Goal: Task Accomplishment & Management: Manage account settings

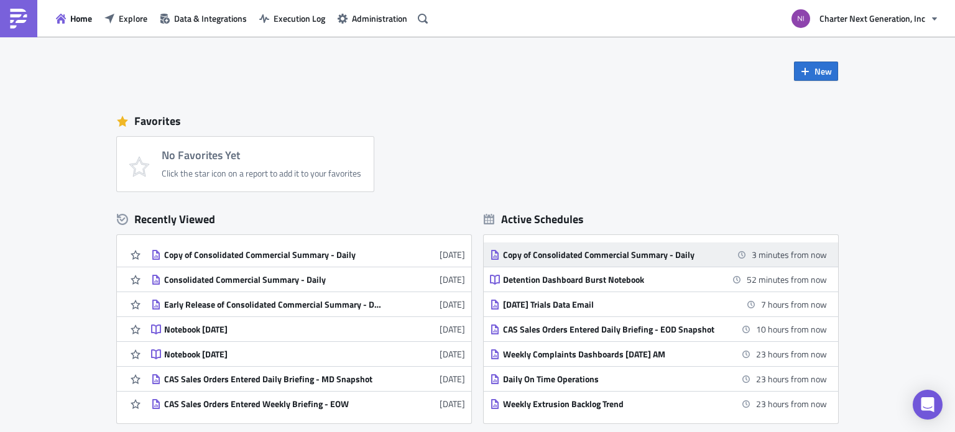
click at [622, 251] on div "Copy of Consolidated Commercial Summary - Daily" at bounding box center [612, 254] width 218 height 11
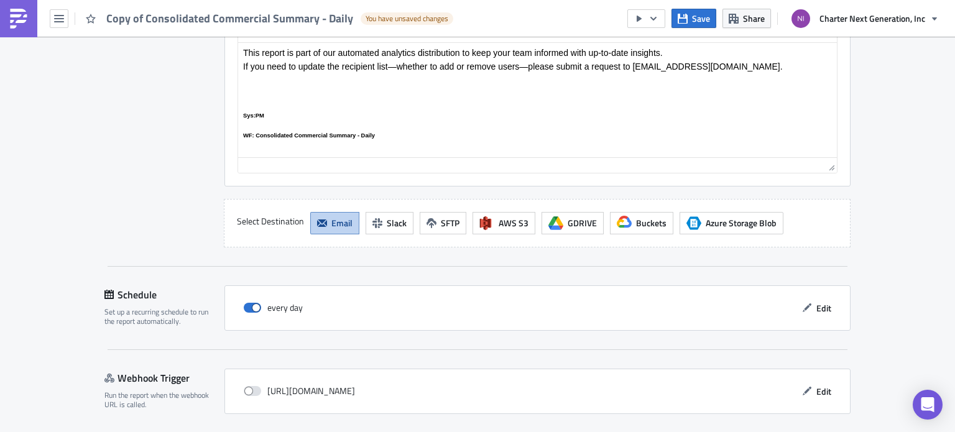
scroll to position [1223, 0]
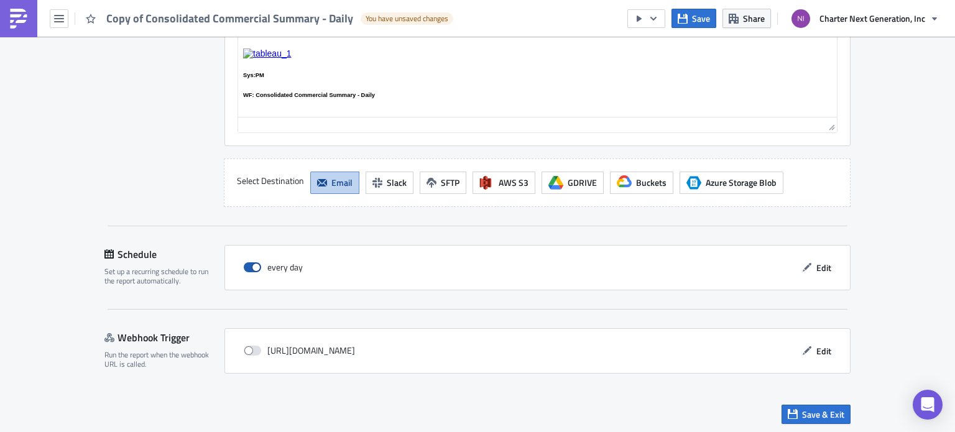
click at [246, 264] on span at bounding box center [252, 267] width 17 height 10
click at [246, 264] on input "checkbox" at bounding box center [250, 268] width 8 height 8
checkbox input "false"
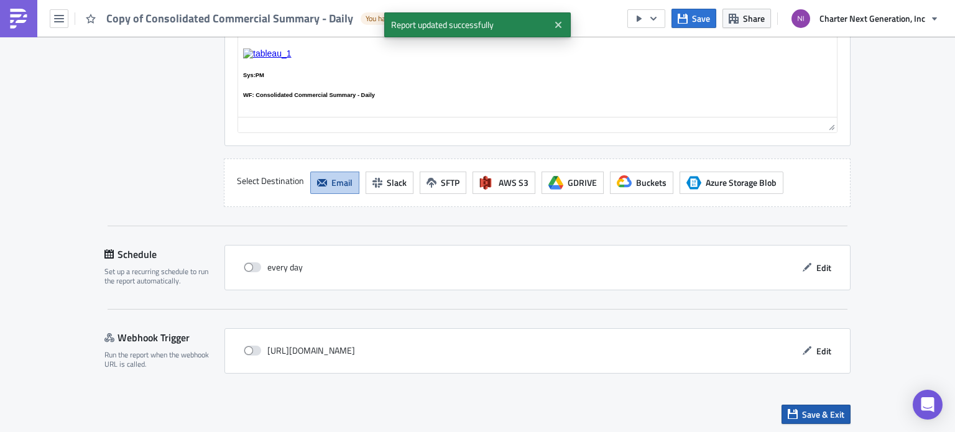
click at [831, 412] on span "Save & Exit" at bounding box center [823, 414] width 42 height 13
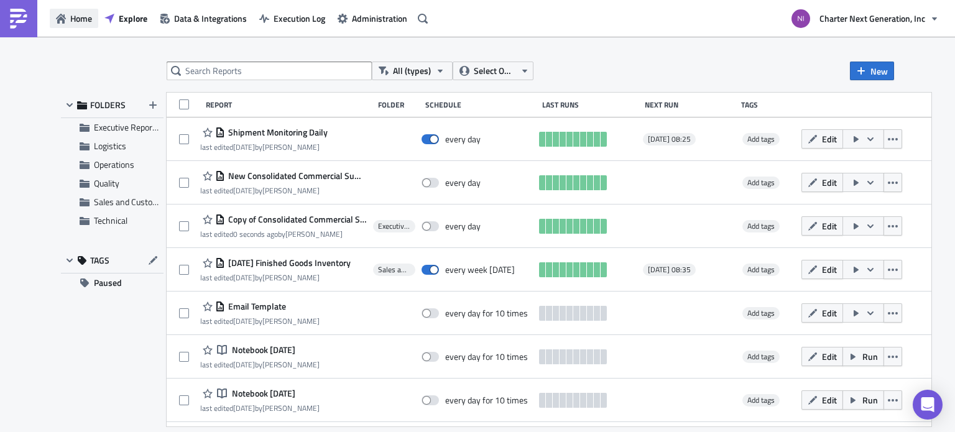
click at [73, 18] on span "Home" at bounding box center [81, 18] width 22 height 13
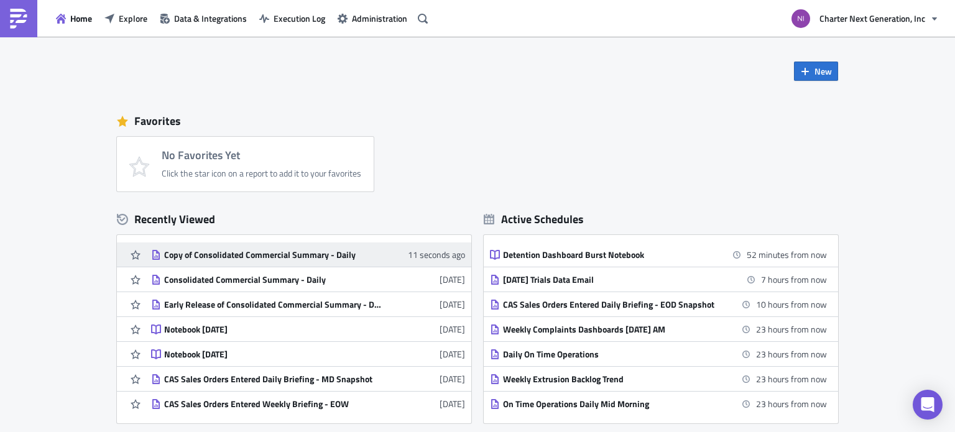
click at [223, 253] on div "Copy of Consolidated Commercial Summary - Daily" at bounding box center [273, 254] width 218 height 11
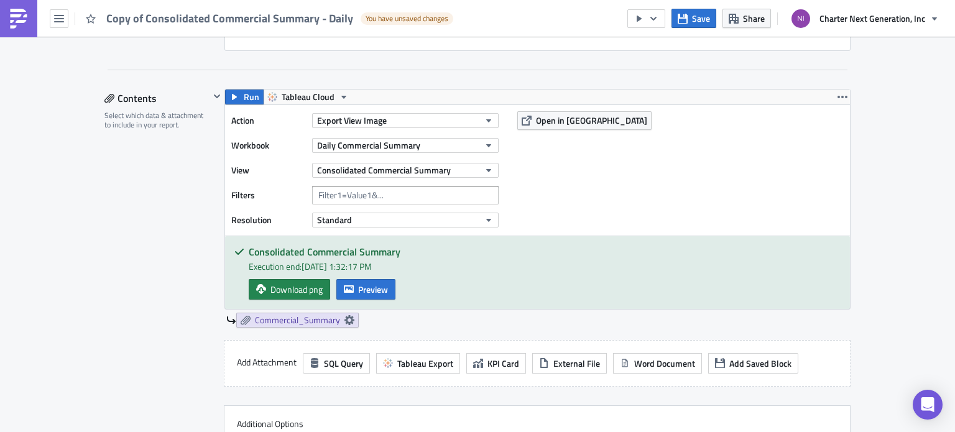
scroll to position [373, 0]
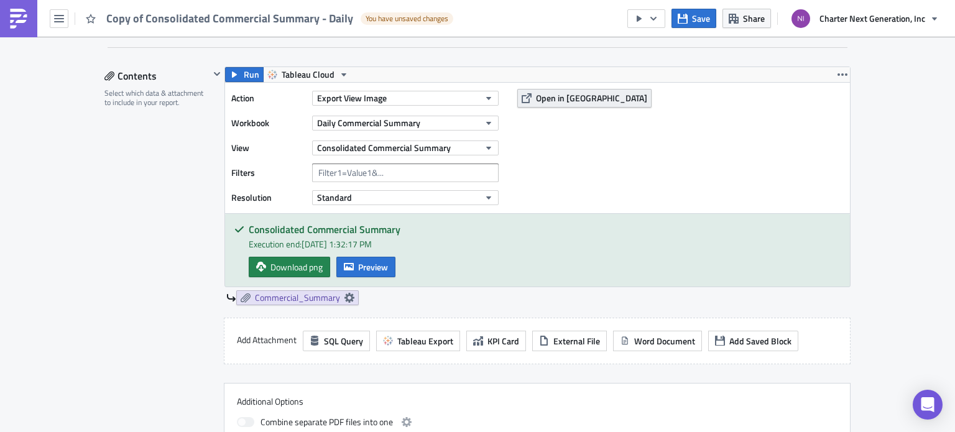
click at [567, 103] on span "Open in Tableau" at bounding box center [591, 97] width 111 height 13
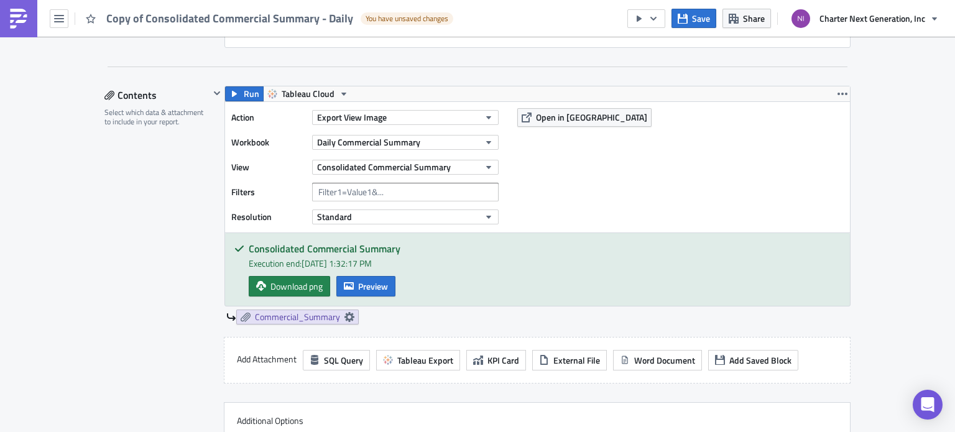
scroll to position [352, 0]
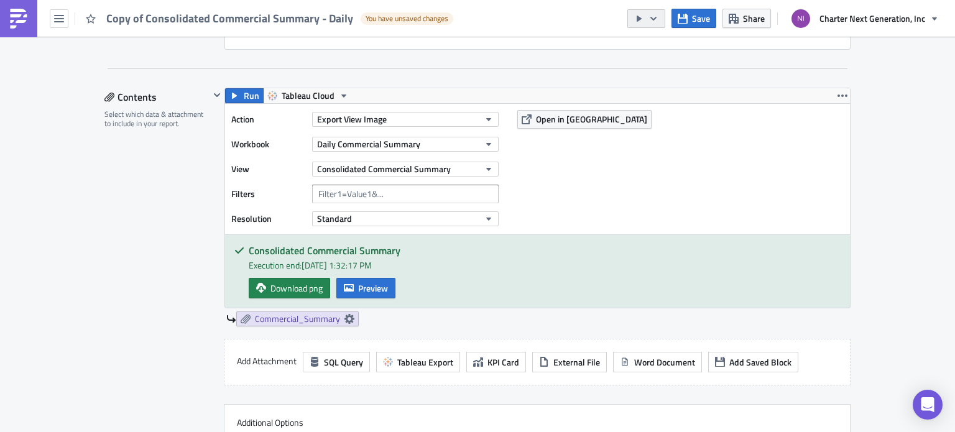
click at [659, 24] on button "button" at bounding box center [647, 18] width 38 height 19
click at [668, 48] on div "Send Just to Me" at bounding box center [684, 49] width 97 height 12
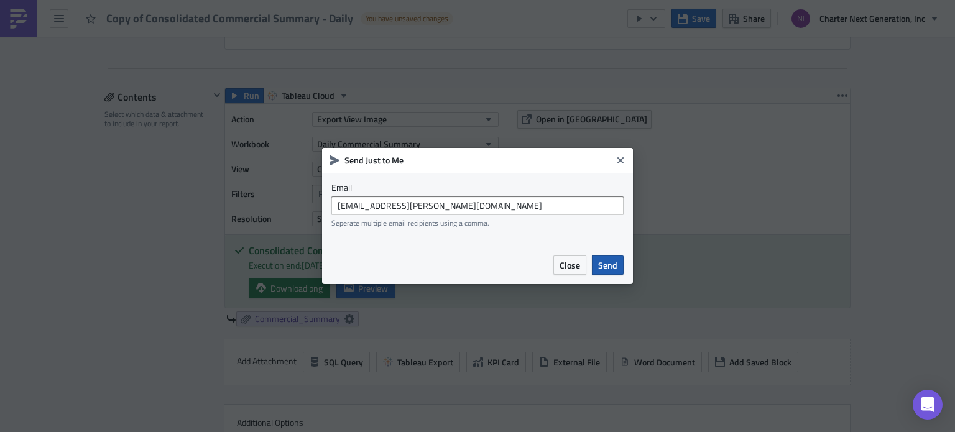
click at [607, 265] on span "Send" at bounding box center [607, 265] width 19 height 13
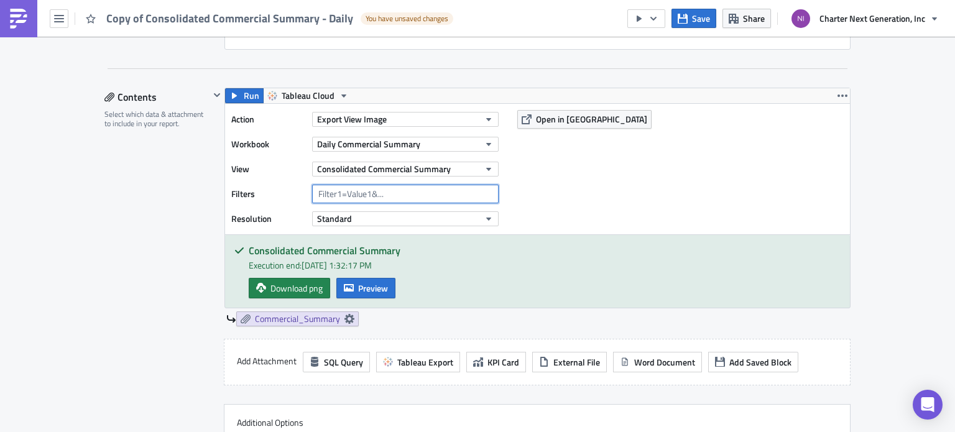
click at [344, 191] on input "text" at bounding box center [405, 194] width 187 height 19
click at [336, 221] on span "Standard" at bounding box center [334, 218] width 35 height 13
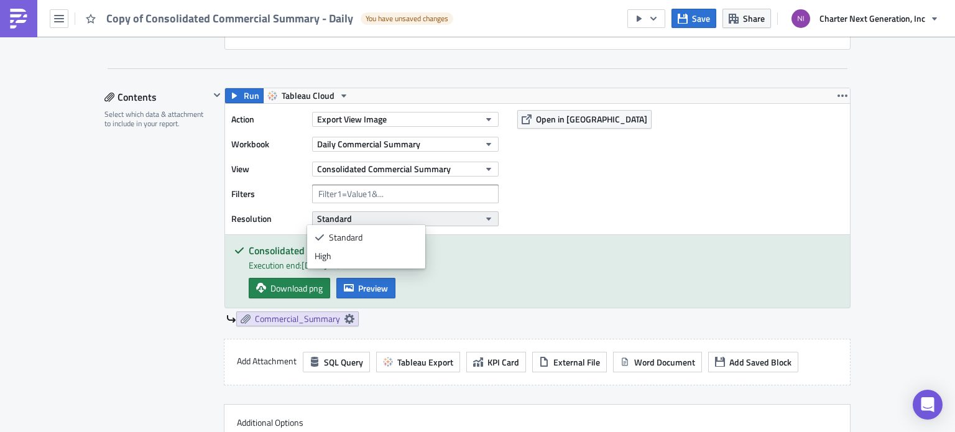
click at [336, 221] on span "Standard" at bounding box center [334, 218] width 35 height 13
click at [370, 213] on button "Standard" at bounding box center [405, 218] width 187 height 15
click at [374, 257] on div "High" at bounding box center [366, 256] width 103 height 12
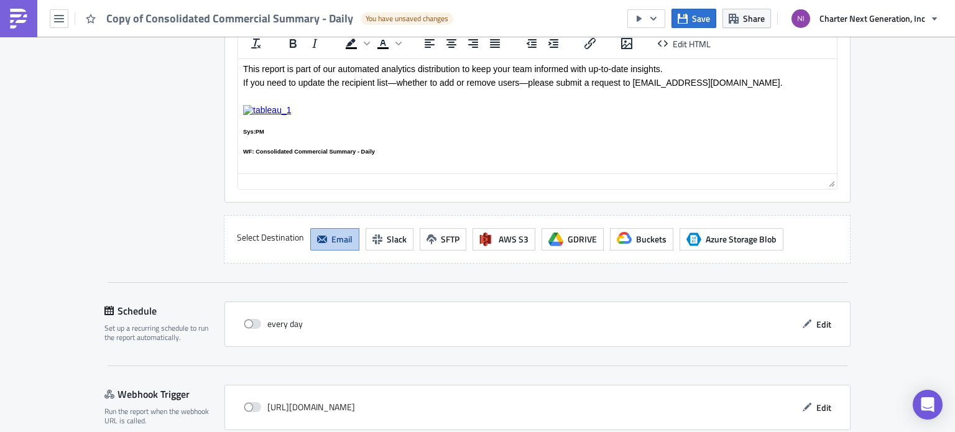
scroll to position [1223, 0]
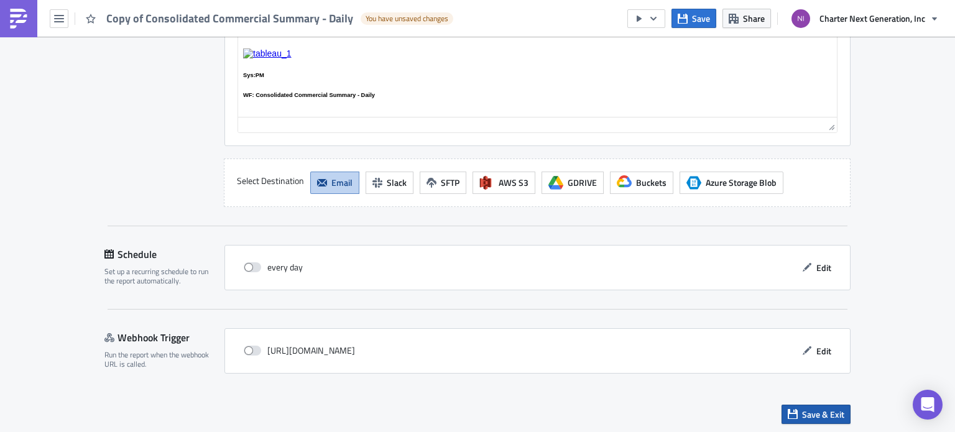
click at [791, 415] on icon "button" at bounding box center [793, 414] width 10 height 10
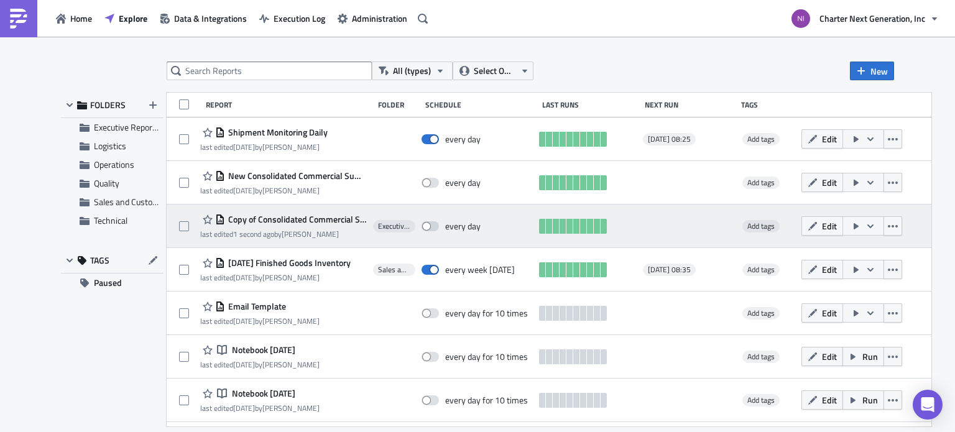
click at [290, 218] on span "Copy of Consolidated Commercial Summary - Daily" at bounding box center [296, 219] width 142 height 11
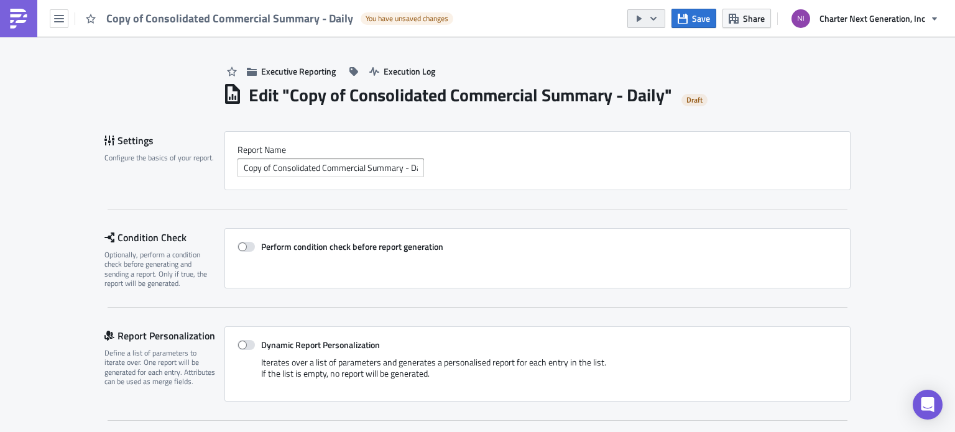
click at [654, 22] on icon "button" at bounding box center [654, 19] width 10 height 10
click at [665, 49] on div "Send Just to Me" at bounding box center [684, 49] width 97 height 12
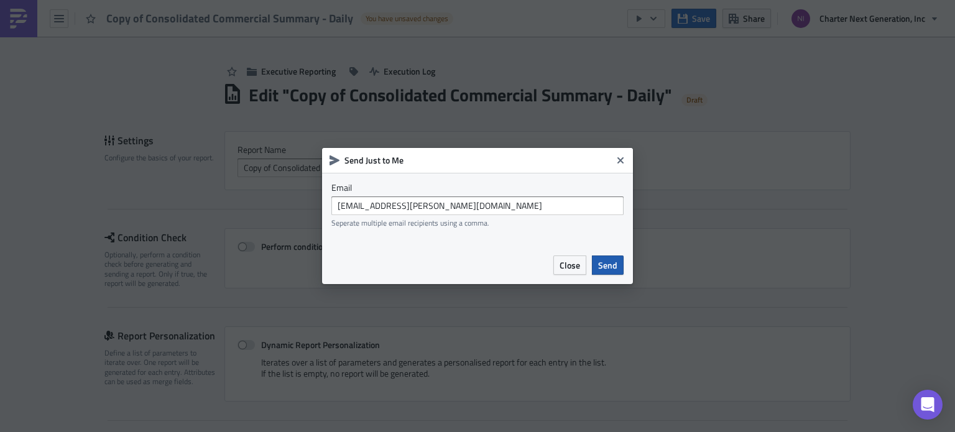
click at [606, 263] on span "Send" at bounding box center [607, 265] width 19 height 13
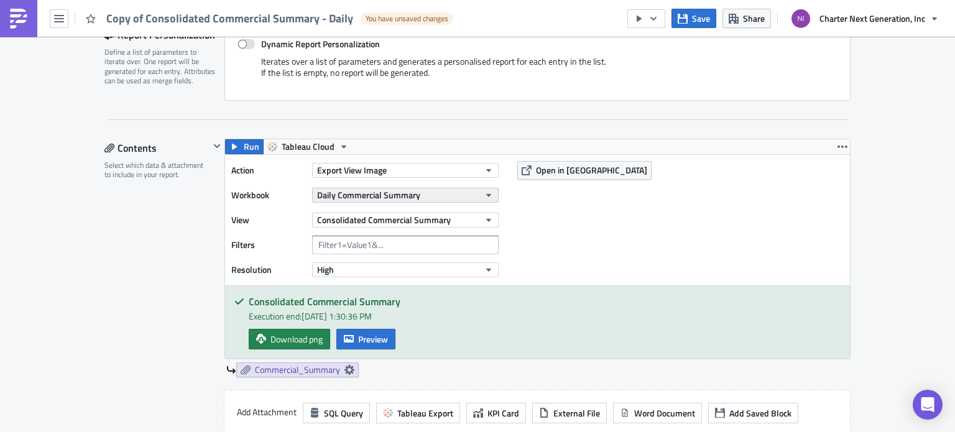
scroll to position [373, 0]
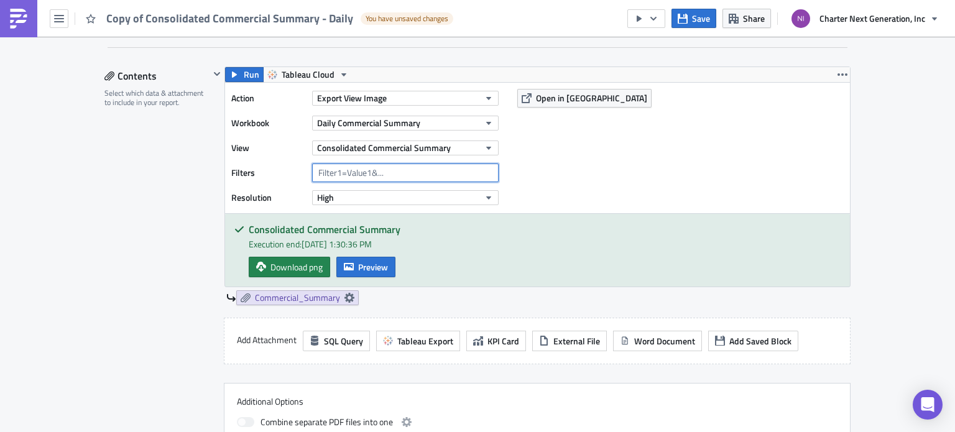
click at [350, 175] on input "text" at bounding box center [405, 173] width 187 height 19
type input "M"
click at [703, 12] on span "Save" at bounding box center [701, 18] width 18 height 13
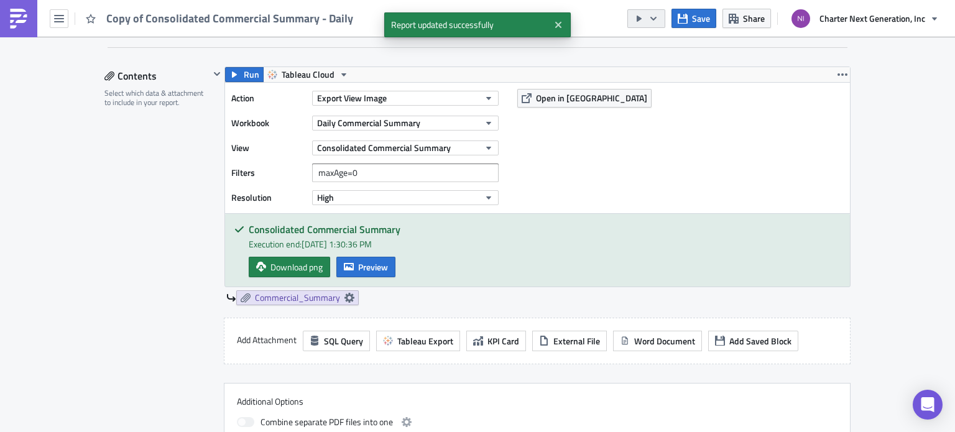
click at [654, 18] on icon "button" at bounding box center [654, 18] width 6 height 4
click at [656, 48] on div "Send Just to Me" at bounding box center [684, 49] width 97 height 12
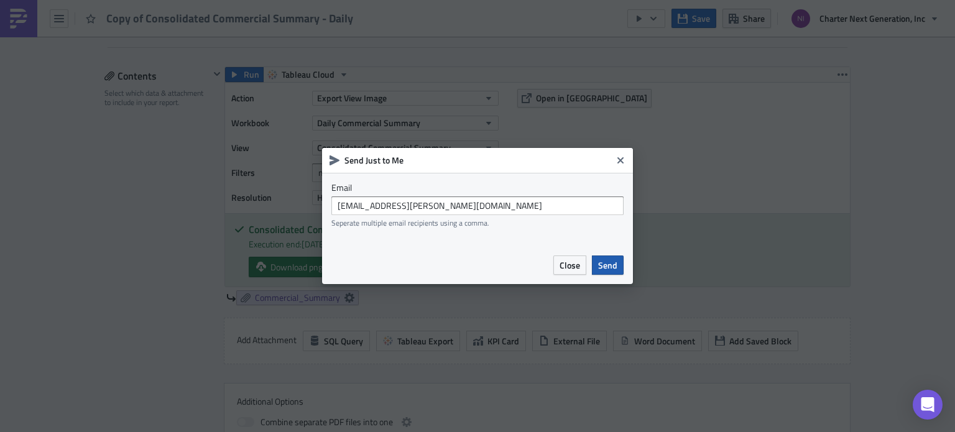
click at [611, 261] on span "Send" at bounding box center [607, 265] width 19 height 13
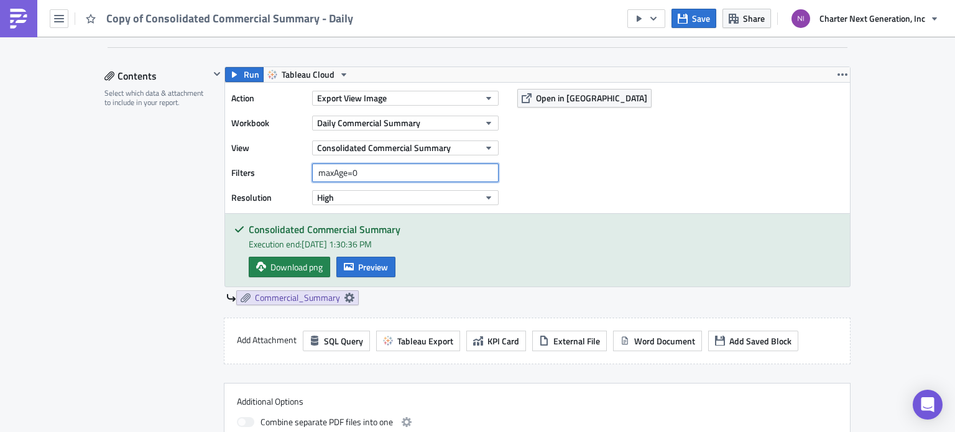
drag, startPoint x: 356, startPoint y: 172, endPoint x: 347, endPoint y: 169, distance: 9.1
click at [347, 169] on input "maxAge=0" at bounding box center [405, 173] width 187 height 19
type input "maxAge=-1"
click at [694, 25] on button "Save" at bounding box center [694, 18] width 45 height 19
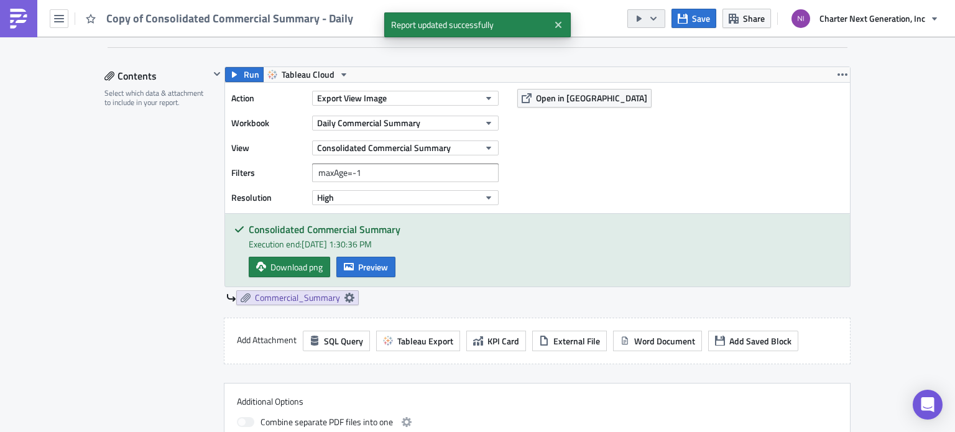
click at [649, 17] on button "button" at bounding box center [647, 18] width 38 height 19
click at [665, 43] on div "Send Just to Me" at bounding box center [684, 49] width 97 height 12
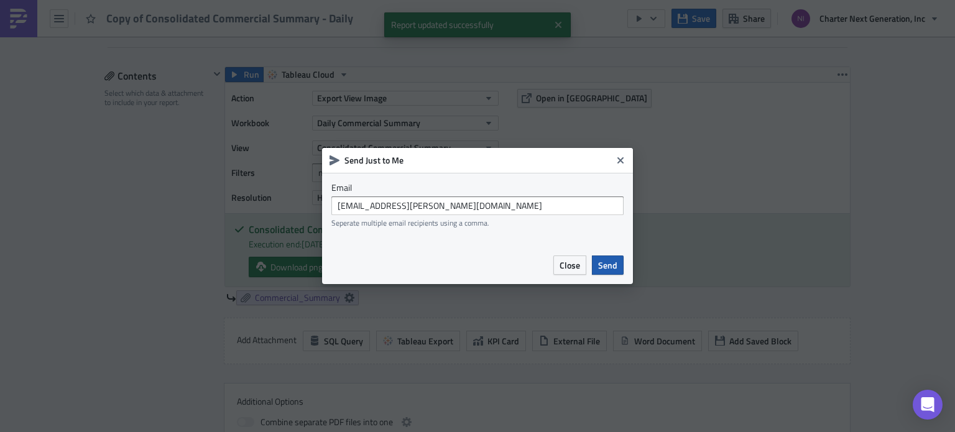
click at [607, 264] on span "Send" at bounding box center [607, 265] width 19 height 13
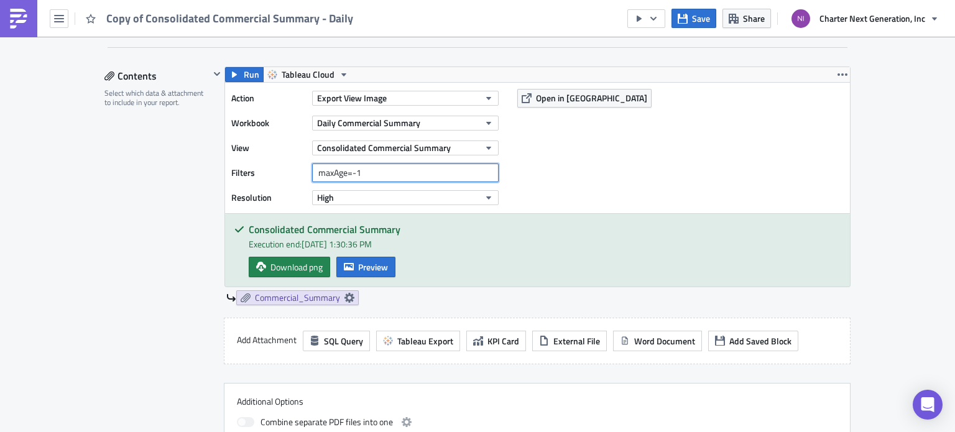
drag, startPoint x: 358, startPoint y: 169, endPoint x: 257, endPoint y: 180, distance: 100.8
click at [258, 180] on div "Filters maxAge=-1" at bounding box center [368, 173] width 274 height 19
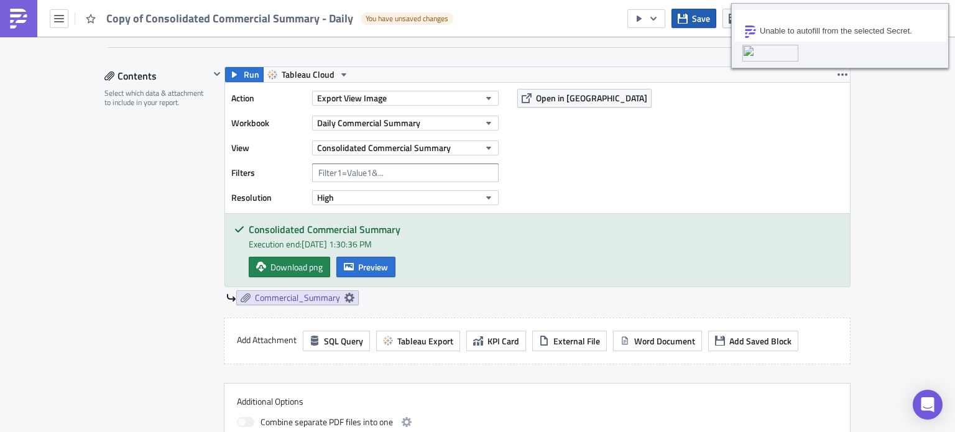
click at [688, 11] on button "Save" at bounding box center [694, 18] width 45 height 19
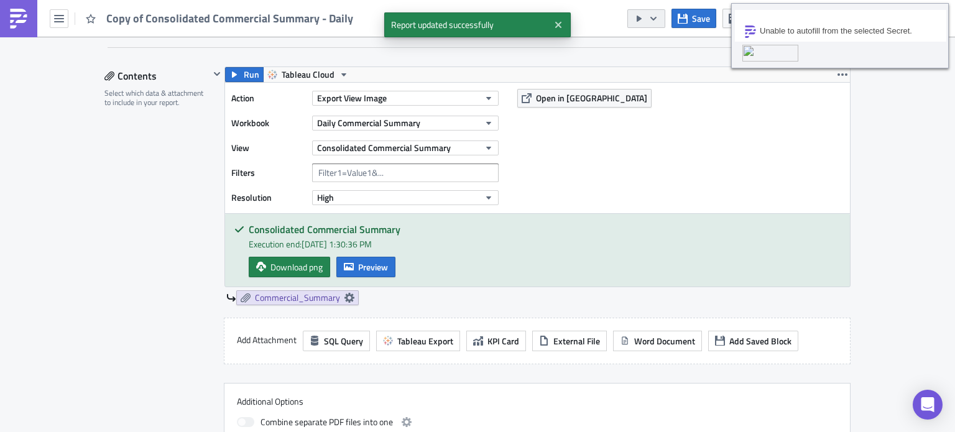
click at [656, 19] on icon "button" at bounding box center [654, 18] width 6 height 4
click at [674, 47] on div "Send Just to Me" at bounding box center [684, 49] width 97 height 12
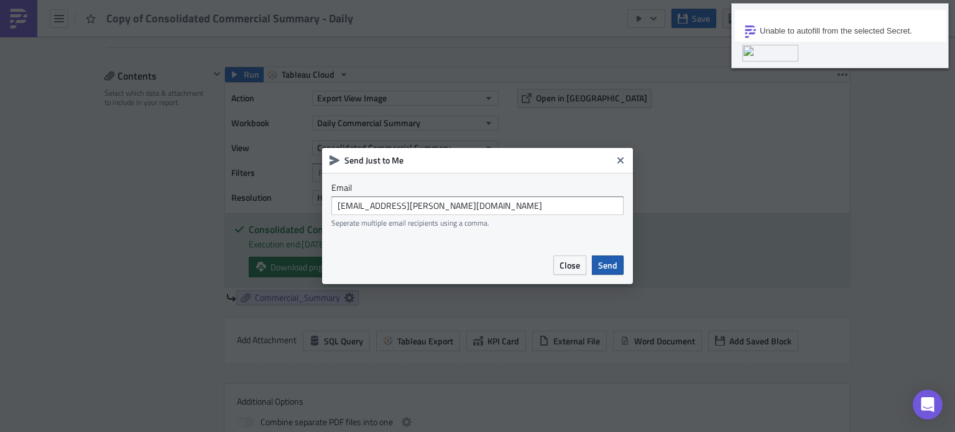
click at [618, 268] on button "Send" at bounding box center [608, 265] width 32 height 19
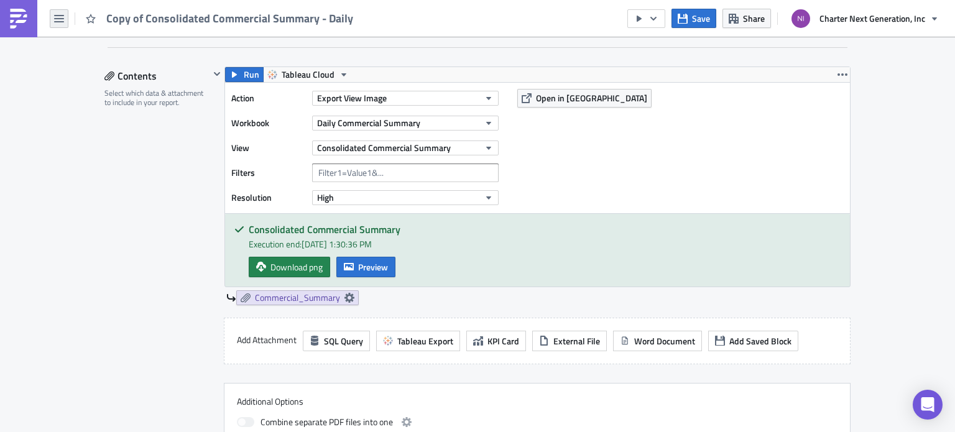
drag, startPoint x: 27, startPoint y: 21, endPoint x: 59, endPoint y: 14, distance: 32.3
click at [710, 19] on span "Save" at bounding box center [701, 18] width 18 height 13
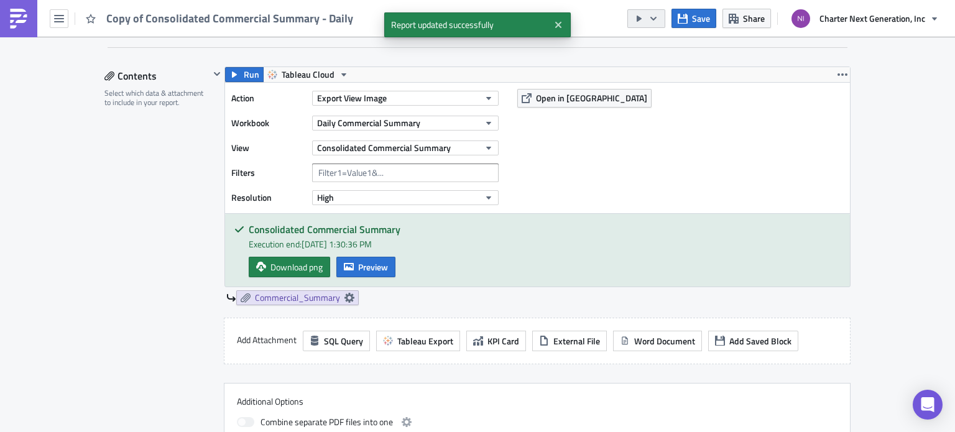
click at [654, 20] on icon "button" at bounding box center [654, 19] width 10 height 10
click at [688, 48] on div "Send Just to Me" at bounding box center [684, 49] width 97 height 12
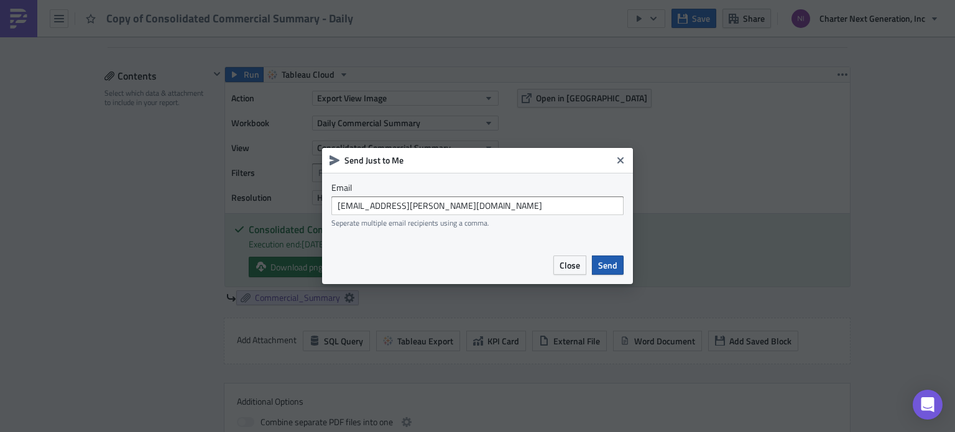
click at [609, 267] on span "Send" at bounding box center [607, 265] width 19 height 13
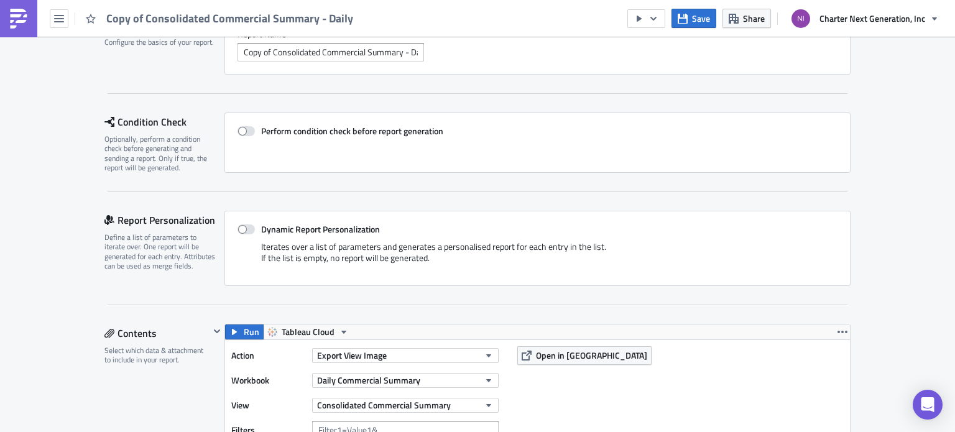
scroll to position [0, 0]
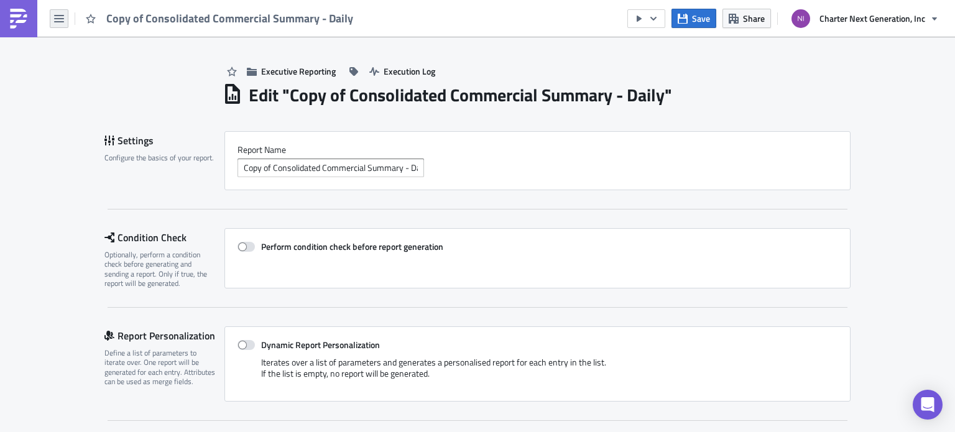
click at [57, 19] on icon "button" at bounding box center [59, 18] width 10 height 7
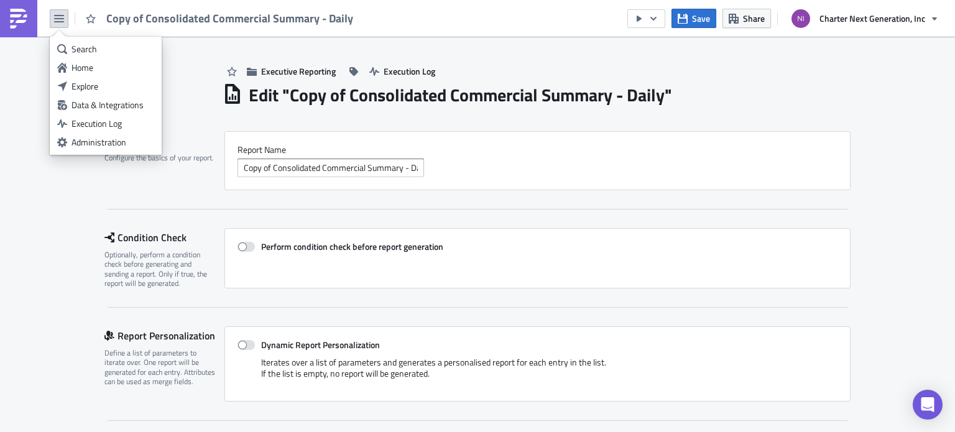
click at [60, 20] on icon "button" at bounding box center [59, 19] width 10 height 10
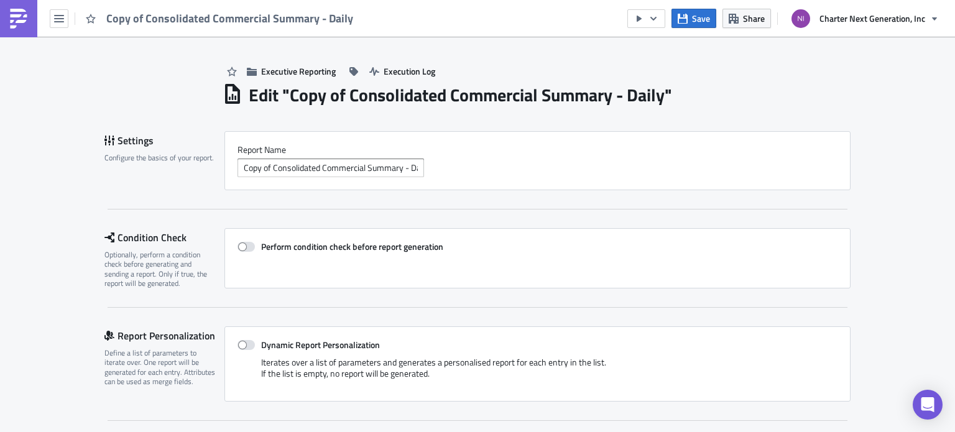
click at [37, 17] on div "Copy of Consolidated Commercial Summary - Daily" at bounding box center [180, 18] width 361 height 37
click at [25, 16] on img at bounding box center [19, 19] width 20 height 20
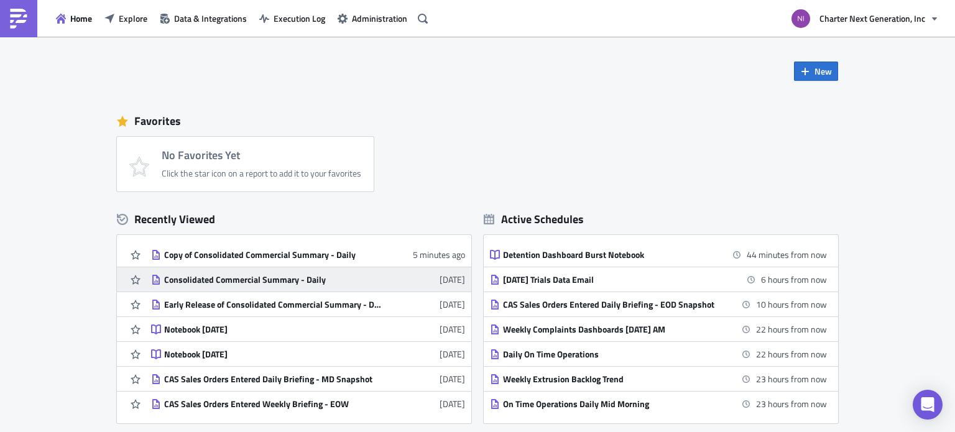
click at [301, 275] on div "Consolidated Commercial Summary - Daily" at bounding box center [273, 279] width 218 height 11
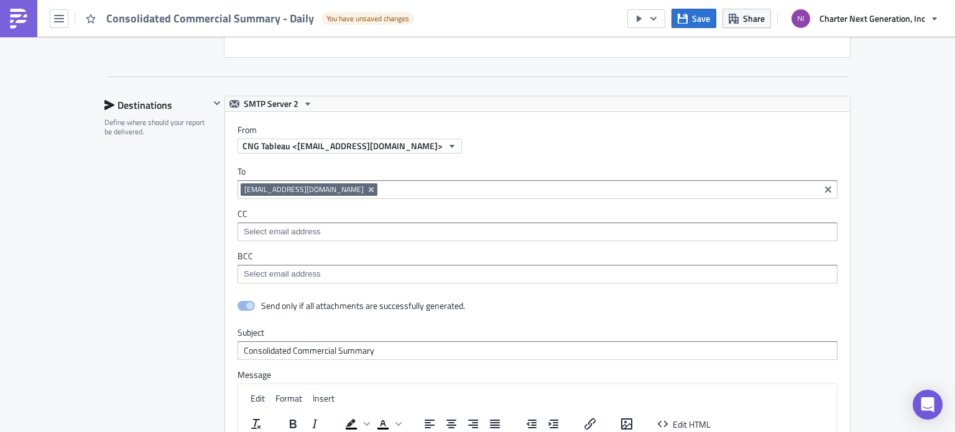
scroll to position [751, 0]
click at [659, 19] on icon "button" at bounding box center [654, 19] width 10 height 10
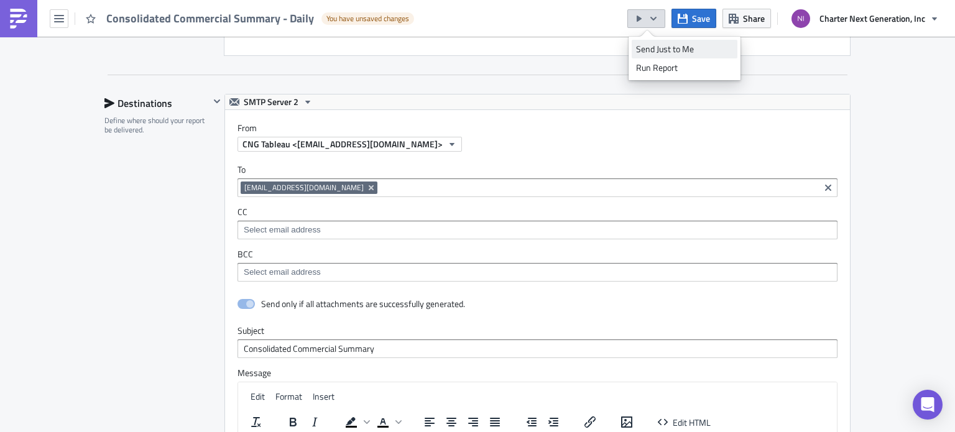
click at [656, 48] on div "Send Just to Me" at bounding box center [684, 49] width 97 height 12
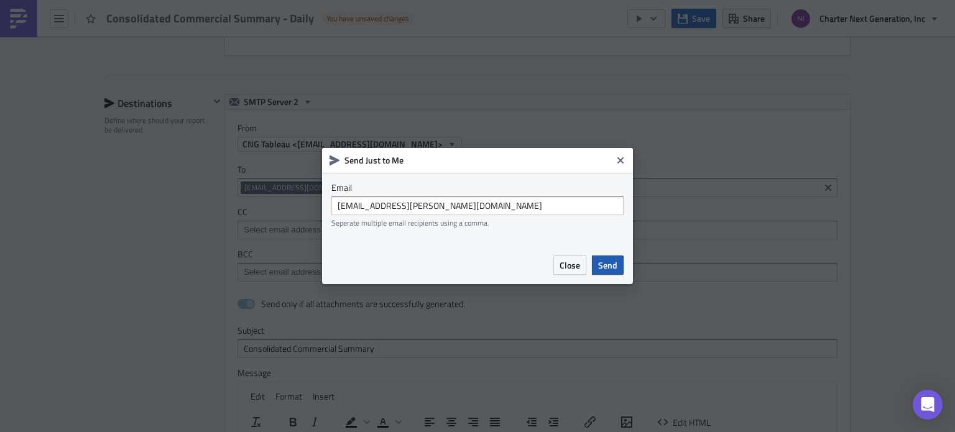
click at [614, 259] on span "Send" at bounding box center [607, 265] width 19 height 13
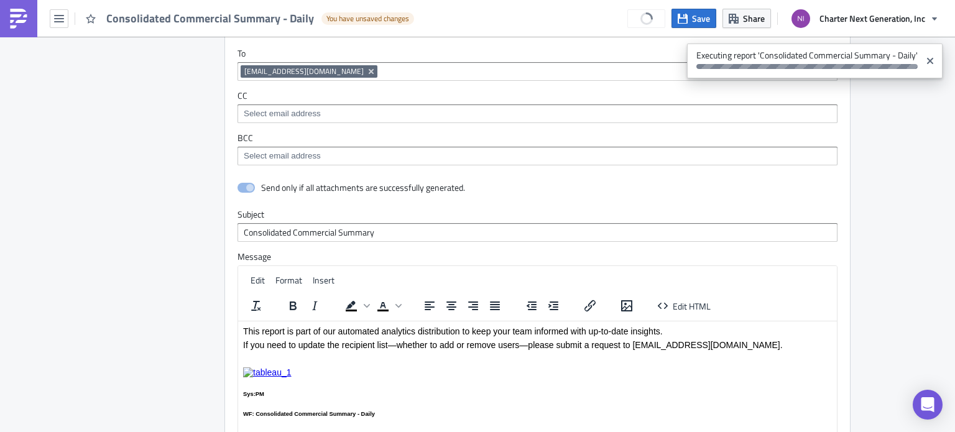
scroll to position [875, 0]
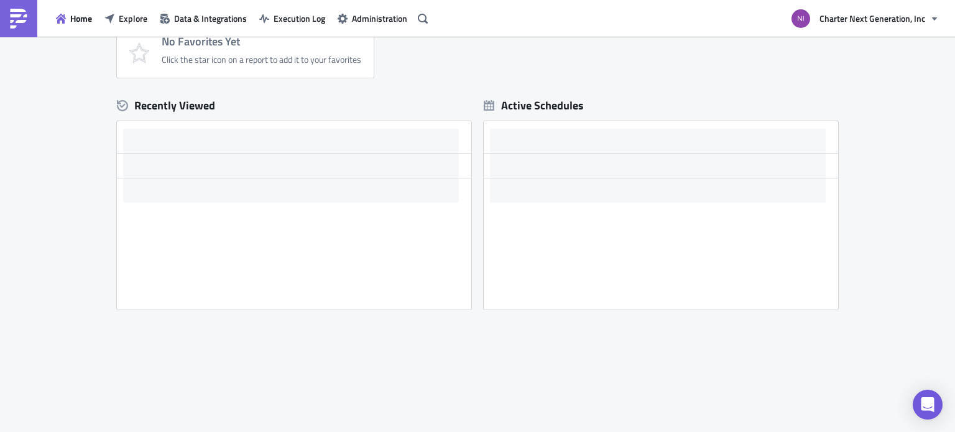
scroll to position [114, 0]
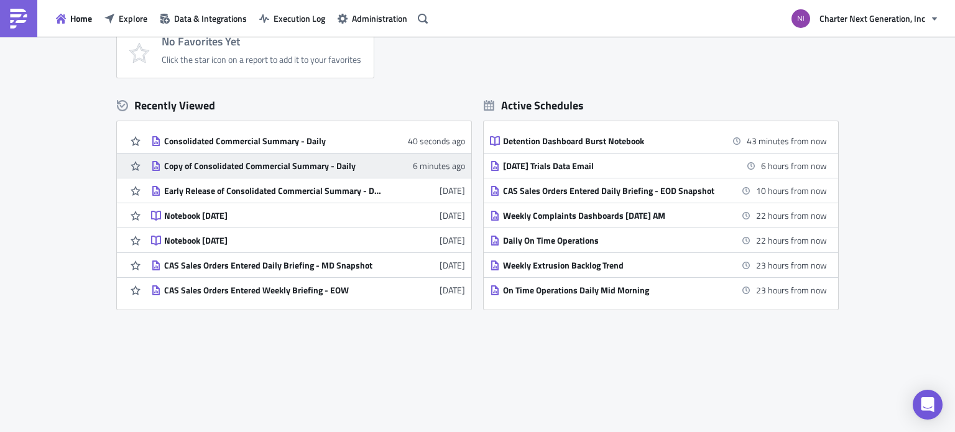
click at [308, 167] on div "Copy of Consolidated Commercial Summary - Daily" at bounding box center [273, 165] width 218 height 11
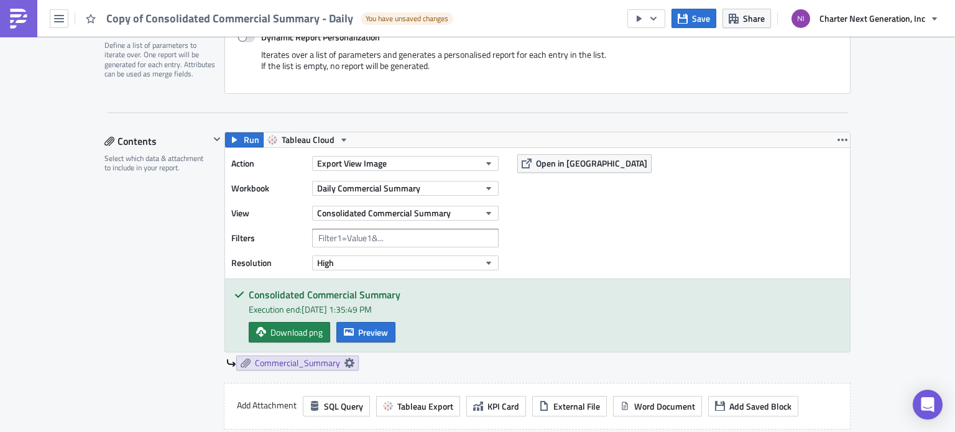
scroll to position [311, 0]
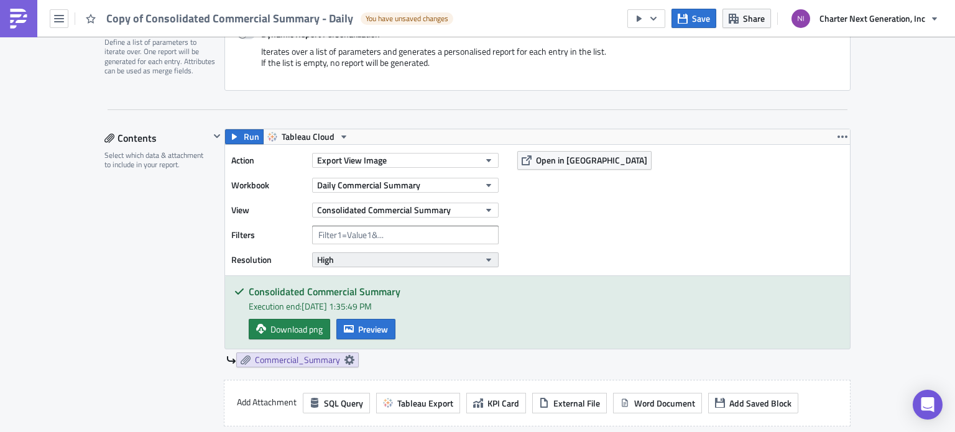
click at [413, 264] on button "High" at bounding box center [405, 260] width 187 height 15
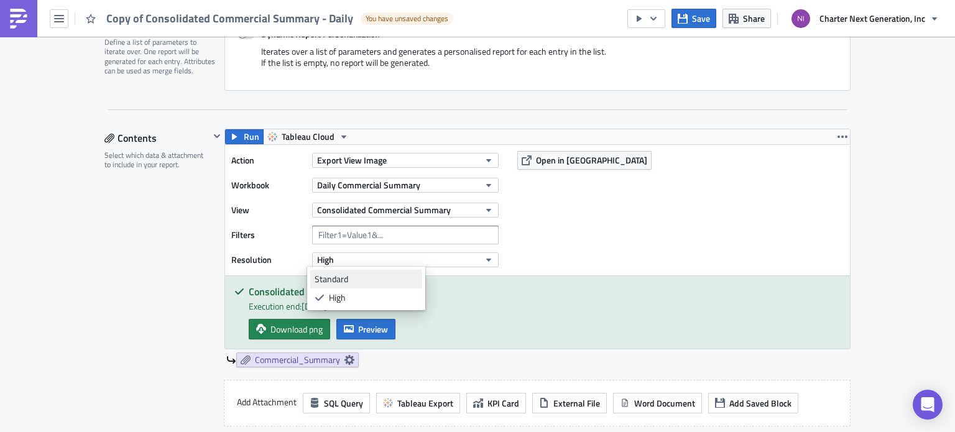
click at [415, 272] on link "Standard" at bounding box center [366, 279] width 112 height 19
click at [634, 233] on div "Action Export View Image Workbook Daily Commercial Summary View Consolidated Co…" at bounding box center [537, 210] width 625 height 131
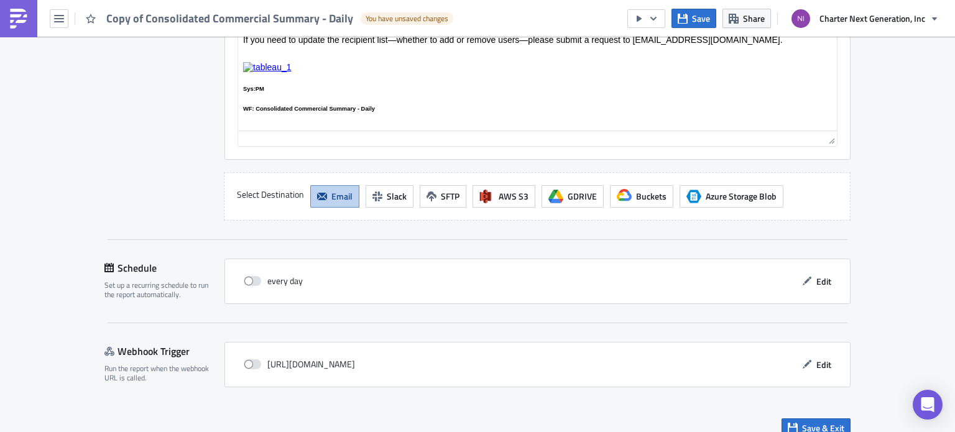
scroll to position [1223, 0]
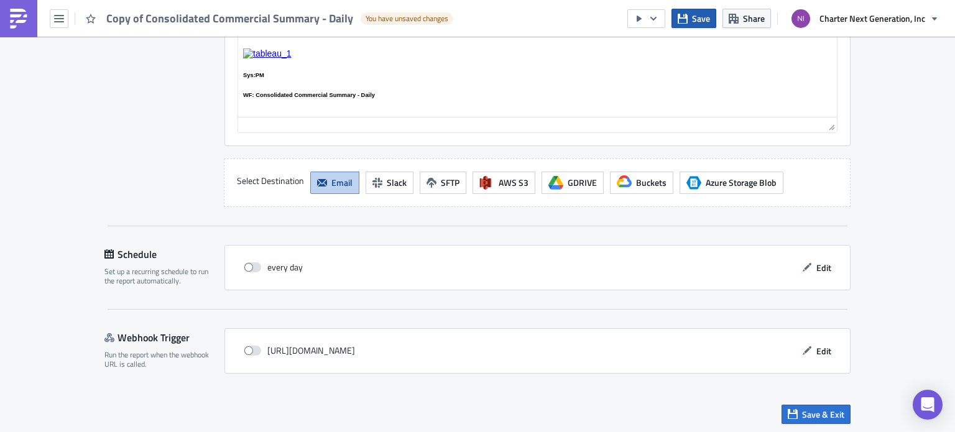
click at [700, 26] on button "Save" at bounding box center [694, 18] width 45 height 19
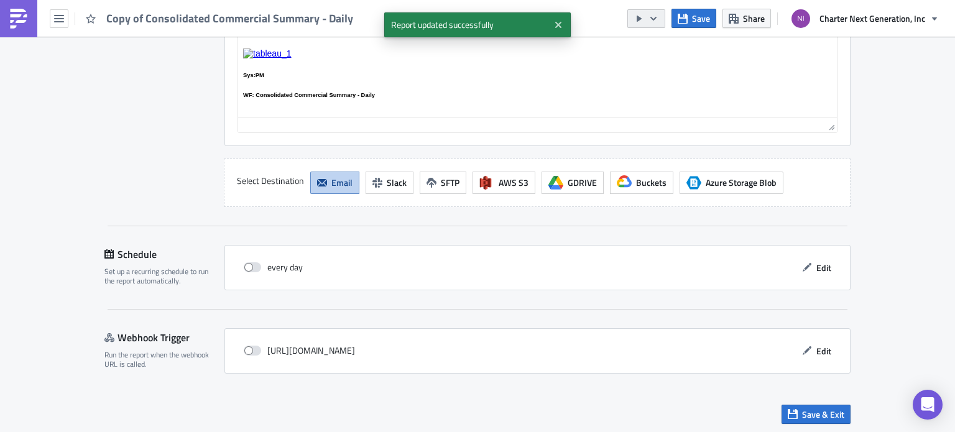
click at [654, 17] on icon "button" at bounding box center [654, 19] width 10 height 10
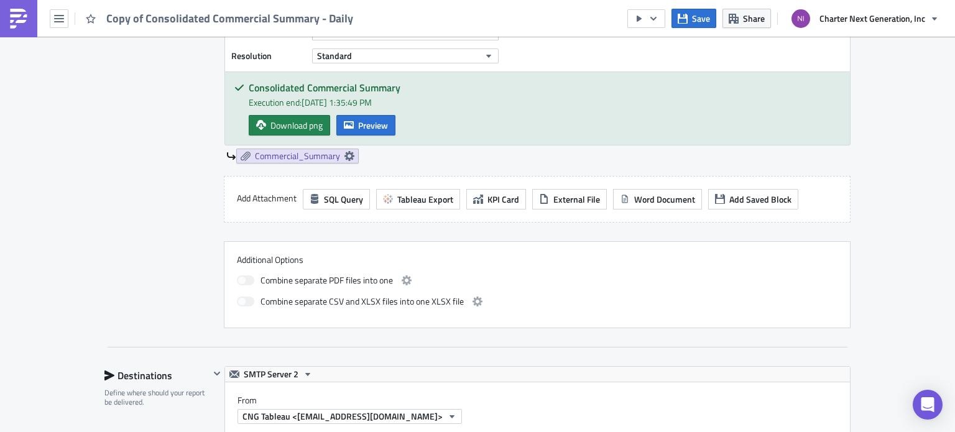
scroll to position [352, 0]
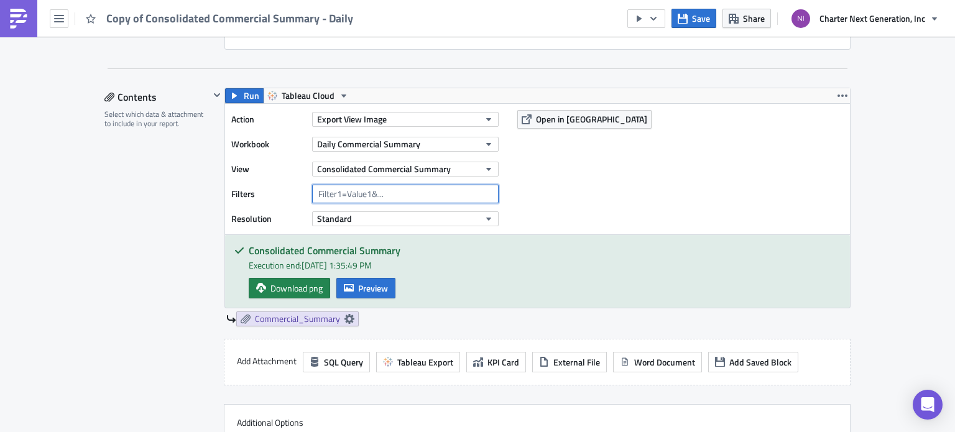
click at [367, 185] on input "text" at bounding box center [405, 194] width 187 height 19
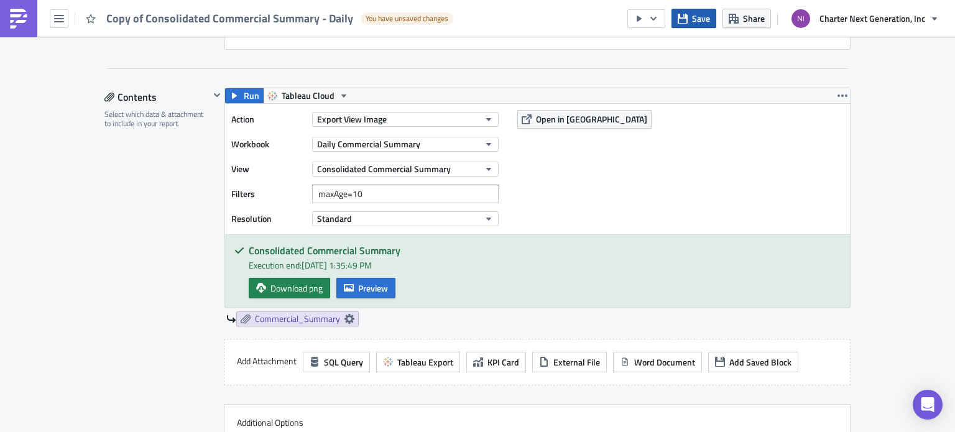
click at [694, 17] on span "Save" at bounding box center [701, 18] width 18 height 13
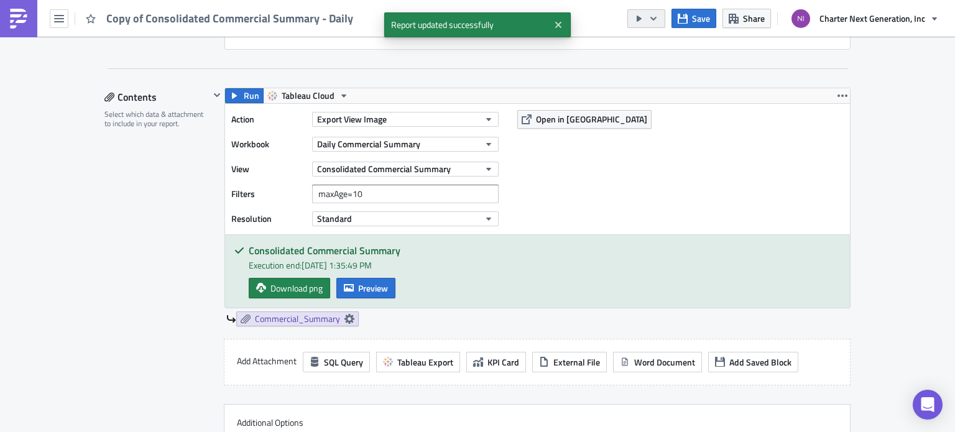
click at [654, 24] on button "button" at bounding box center [647, 18] width 38 height 19
click at [658, 46] on div "Send Just to Me" at bounding box center [684, 49] width 97 height 12
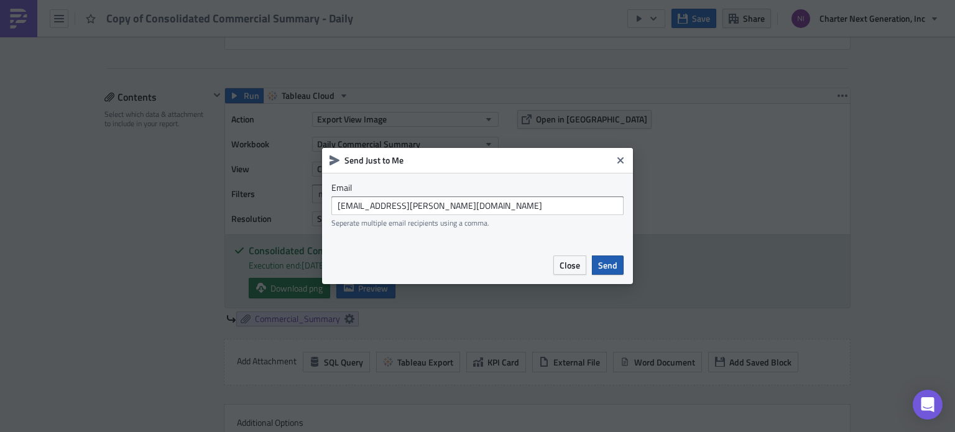
click at [614, 263] on span "Send" at bounding box center [607, 265] width 19 height 13
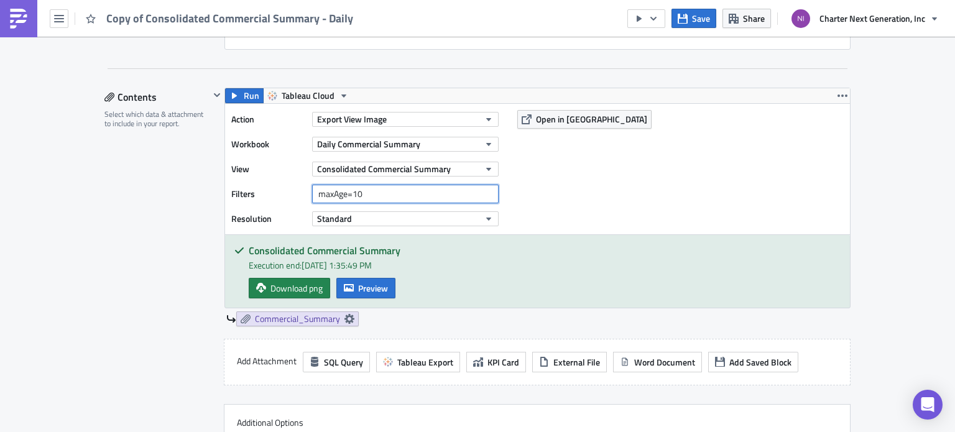
drag, startPoint x: 448, startPoint y: 188, endPoint x: 206, endPoint y: 146, distance: 245.0
click at [231, 157] on div "Action Export View Image Workbook Daily Commercial Summary View Consolidated Co…" at bounding box center [368, 169] width 274 height 118
type input "maxAge=1"
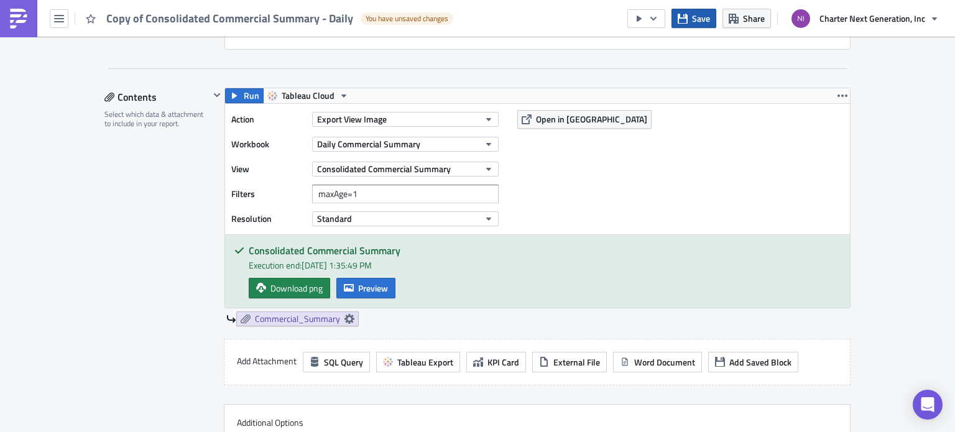
click at [700, 16] on span "Save" at bounding box center [701, 18] width 18 height 13
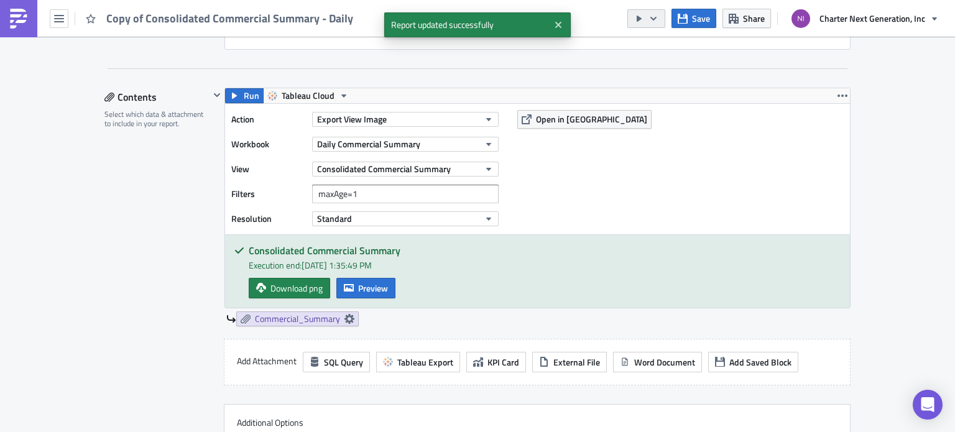
click at [654, 17] on icon "button" at bounding box center [654, 19] width 10 height 10
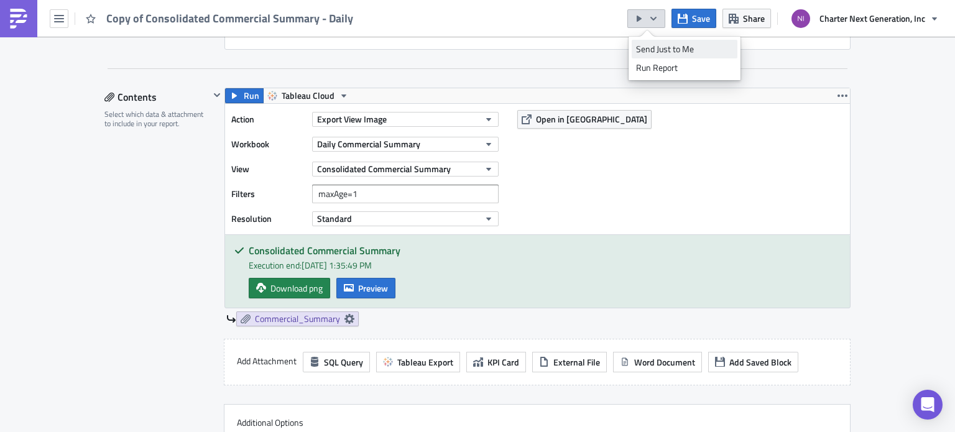
click at [667, 49] on div "Send Just to Me" at bounding box center [684, 49] width 97 height 12
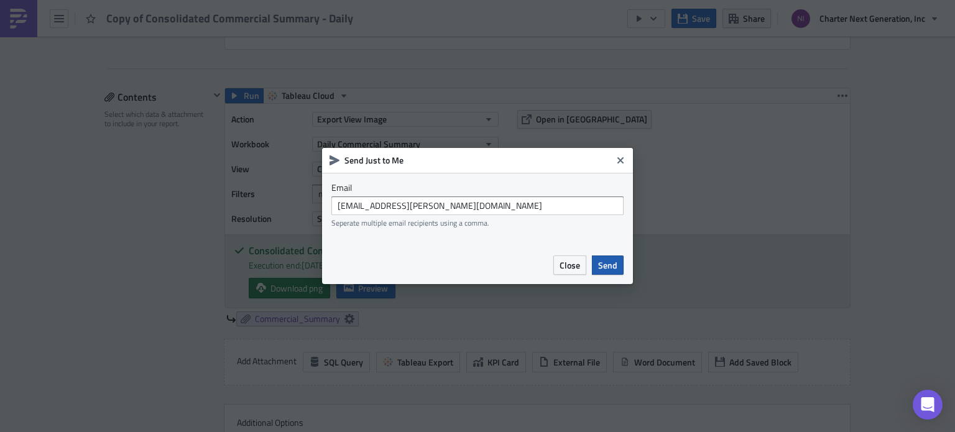
click at [603, 266] on span "Send" at bounding box center [607, 265] width 19 height 13
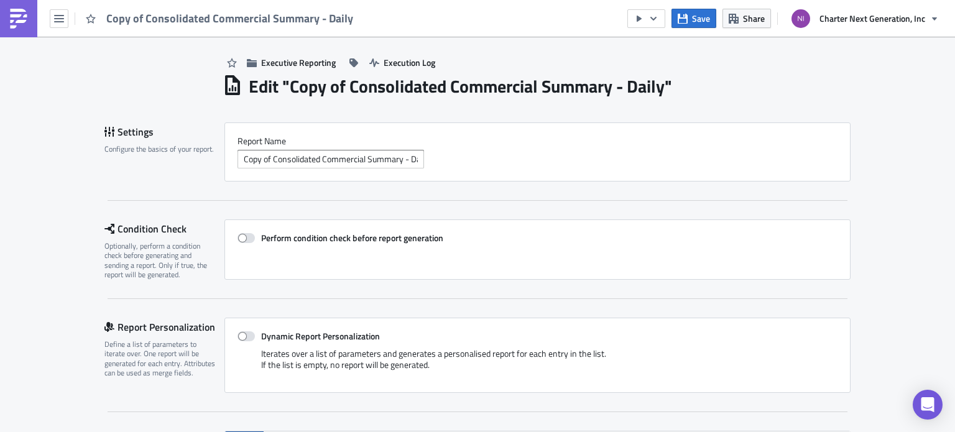
scroll to position [0, 0]
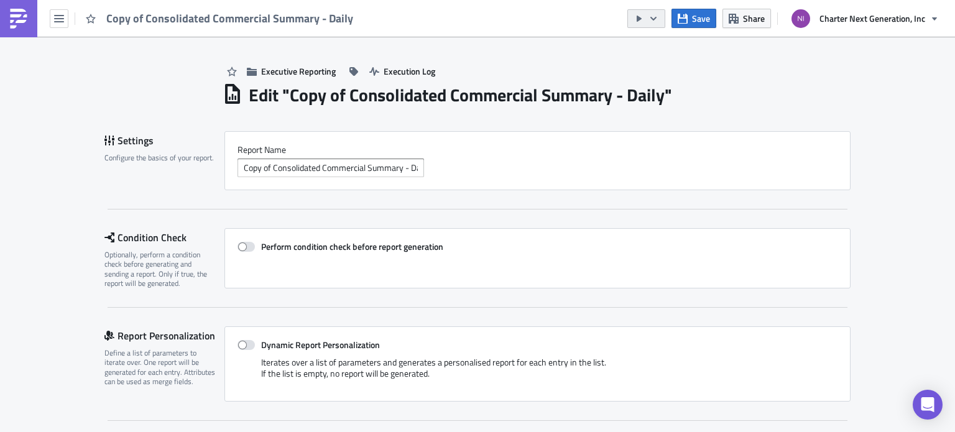
click at [656, 14] on icon "button" at bounding box center [654, 19] width 10 height 10
click at [664, 44] on div "Send Just to Me" at bounding box center [684, 49] width 97 height 12
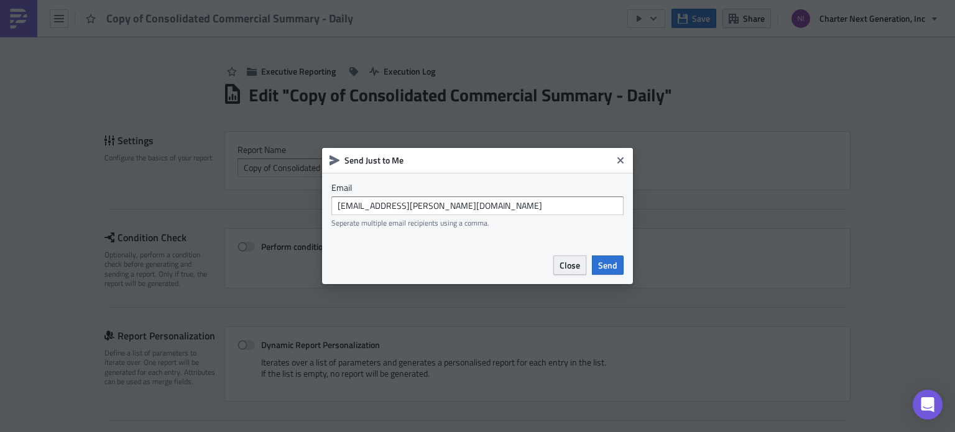
click at [577, 263] on span "Close" at bounding box center [570, 265] width 21 height 13
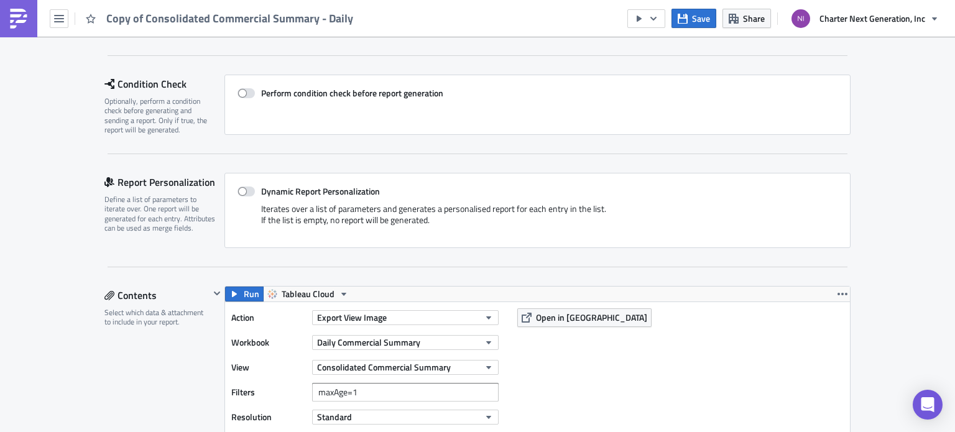
scroll to position [311, 0]
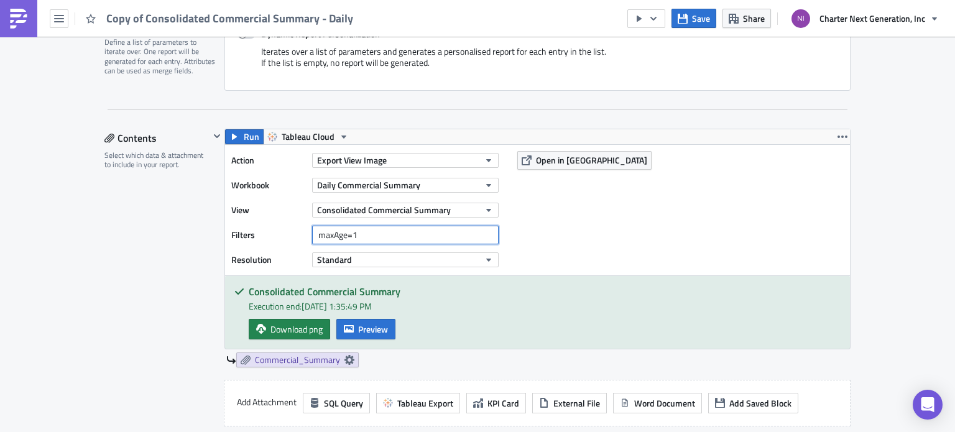
drag, startPoint x: 369, startPoint y: 233, endPoint x: 270, endPoint y: 220, distance: 99.8
click at [273, 220] on div "Action Export View Image Workbook Daily Commercial Summary View Consolidated Co…" at bounding box center [368, 210] width 274 height 118
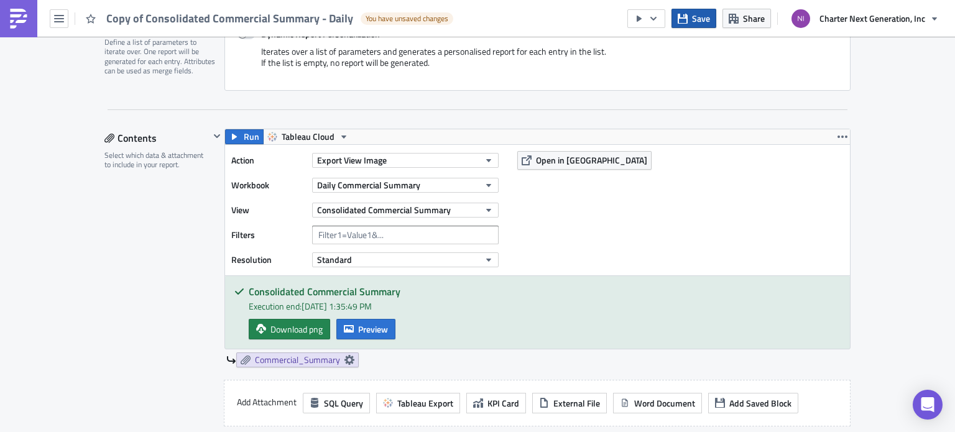
click at [695, 14] on span "Save" at bounding box center [701, 18] width 18 height 13
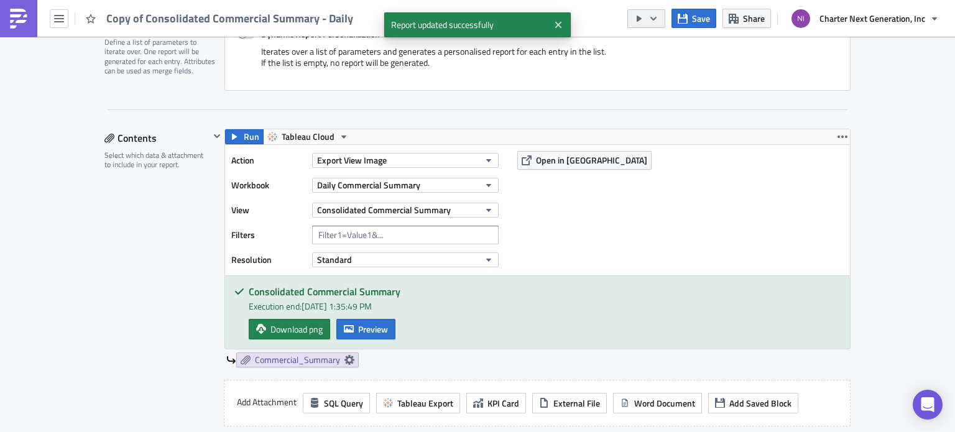
click at [651, 17] on icon "button" at bounding box center [654, 19] width 10 height 10
click at [654, 47] on div "Send Just to Me" at bounding box center [684, 49] width 97 height 12
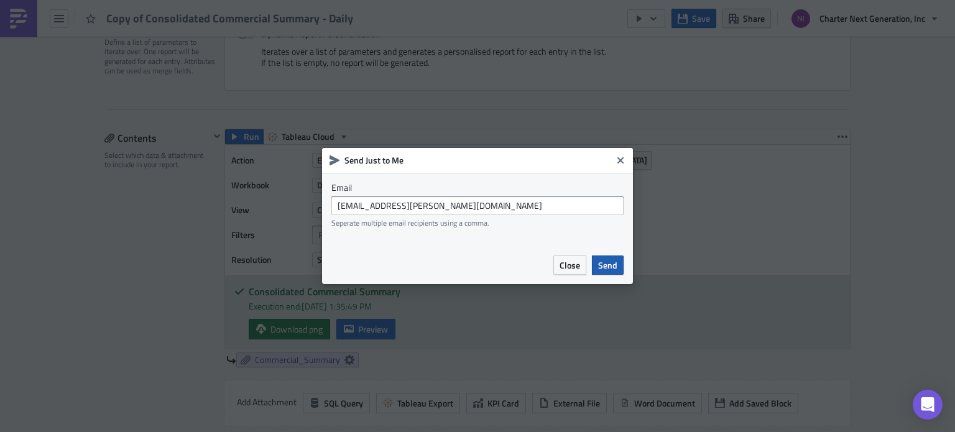
click at [611, 269] on span "Send" at bounding box center [607, 265] width 19 height 13
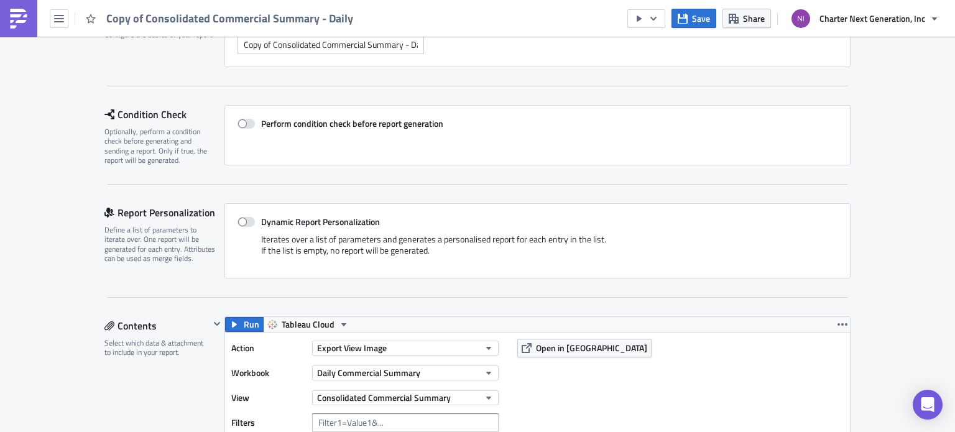
scroll to position [0, 0]
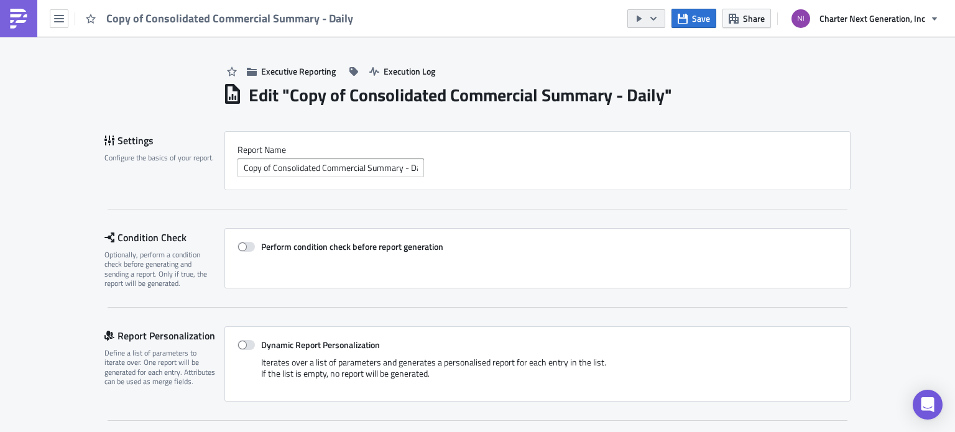
click at [659, 16] on button "button" at bounding box center [647, 18] width 38 height 19
click at [659, 49] on div "Send Just to Me" at bounding box center [684, 49] width 97 height 12
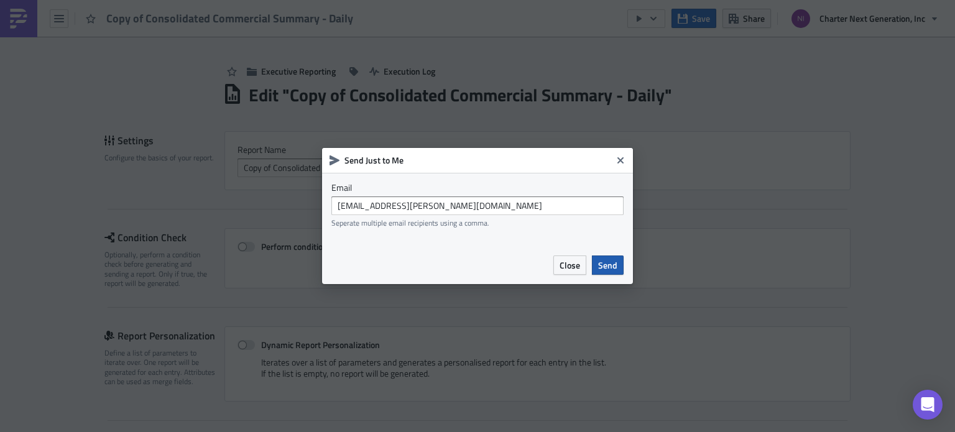
click at [612, 258] on button "Send" at bounding box center [608, 265] width 32 height 19
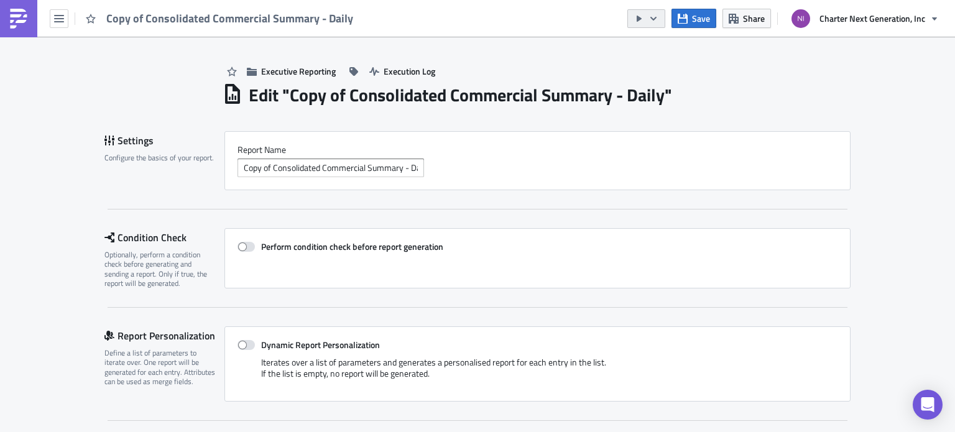
click at [654, 16] on icon "button" at bounding box center [654, 19] width 10 height 10
click at [518, 31] on div "Copy of Consolidated Commercial Summary - Daily Save Share Charter Next Generat…" at bounding box center [477, 18] width 955 height 37
click at [55, 20] on icon "button" at bounding box center [59, 19] width 10 height 10
drag, startPoint x: 555, startPoint y: 39, endPoint x: 617, endPoint y: 22, distance: 64.4
click at [557, 38] on div "Executive Reporting Execution Log" at bounding box center [537, 59] width 628 height 44
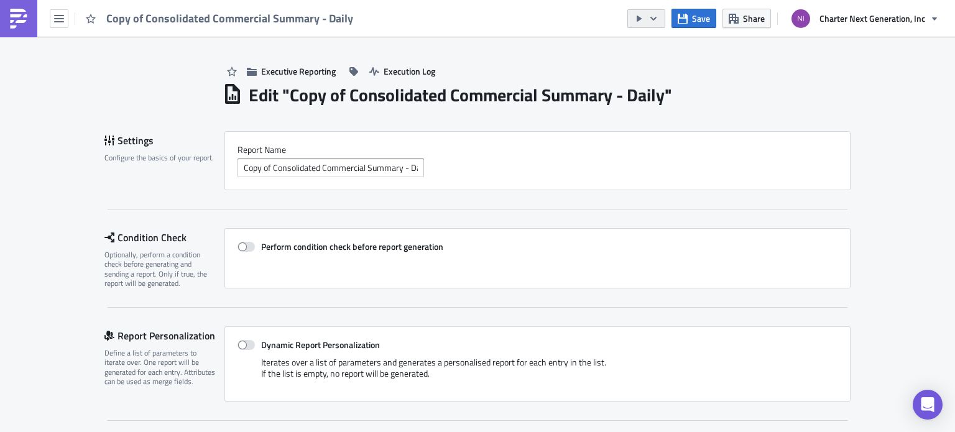
click at [641, 19] on icon "button" at bounding box center [639, 19] width 5 height 6
click at [677, 44] on div "Send Just to Me" at bounding box center [684, 49] width 97 height 12
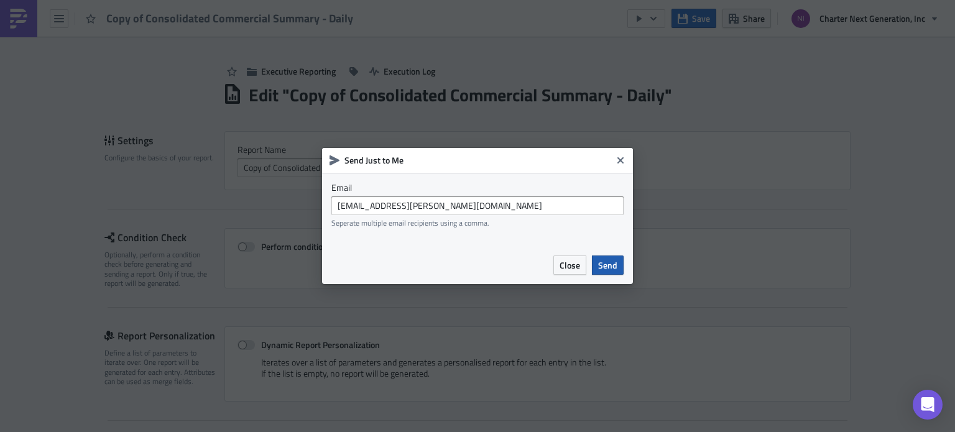
click at [608, 266] on span "Send" at bounding box center [607, 265] width 19 height 13
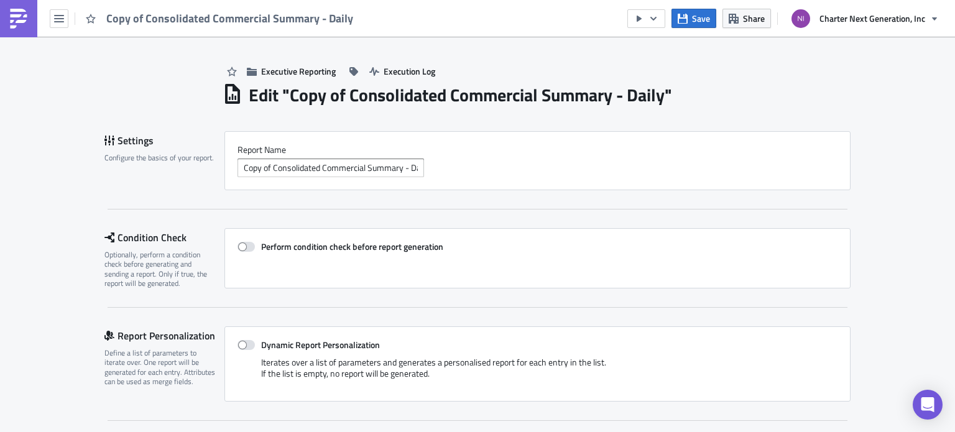
click at [25, 19] on img at bounding box center [19, 19] width 20 height 20
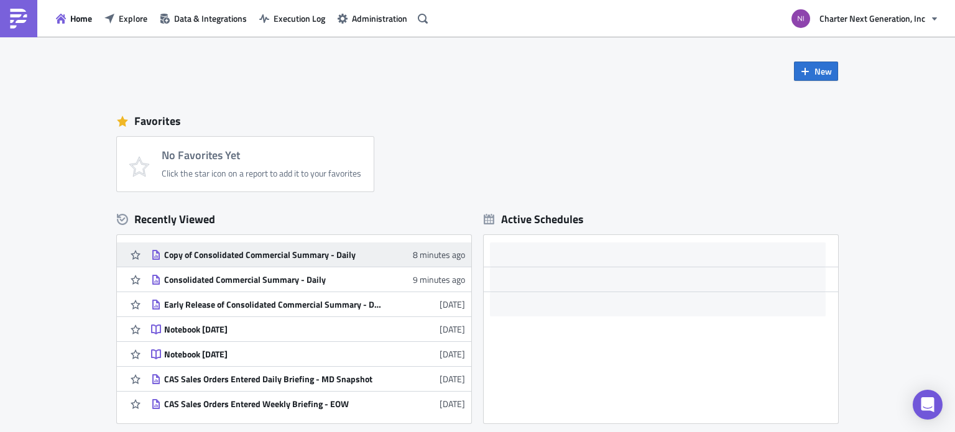
click at [234, 259] on div "Copy of Consolidated Commercial Summary - Daily" at bounding box center [273, 254] width 218 height 11
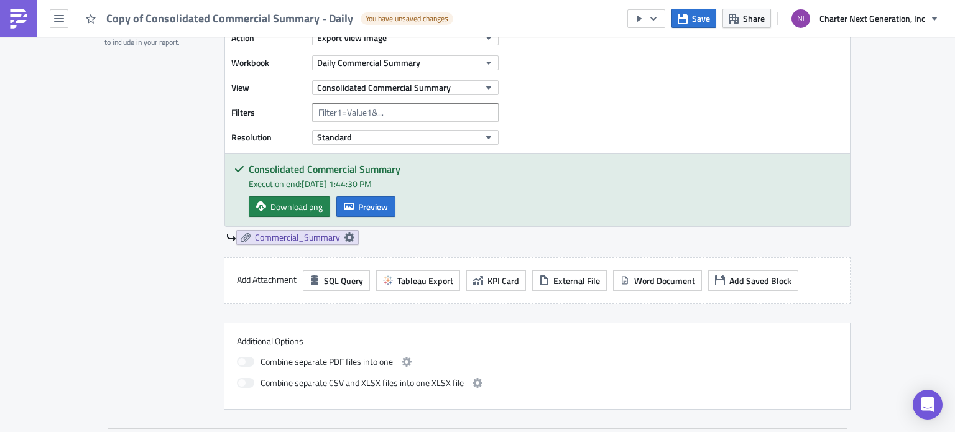
scroll to position [373, 0]
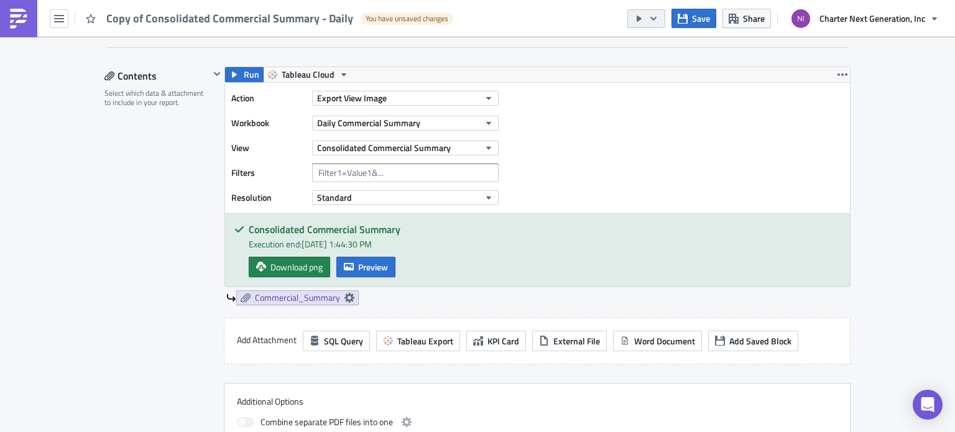
click at [664, 17] on button "button" at bounding box center [647, 18] width 38 height 19
click at [669, 49] on div "Send Just to Me" at bounding box center [684, 49] width 97 height 12
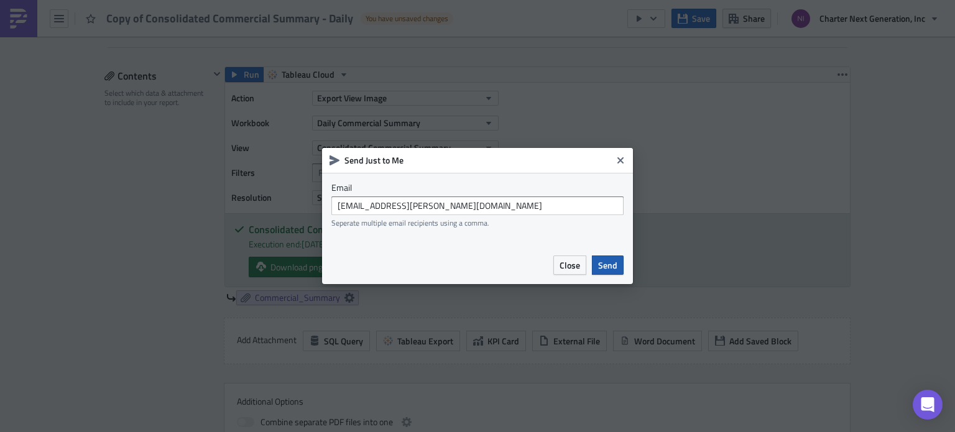
click at [609, 262] on span "Send" at bounding box center [607, 265] width 19 height 13
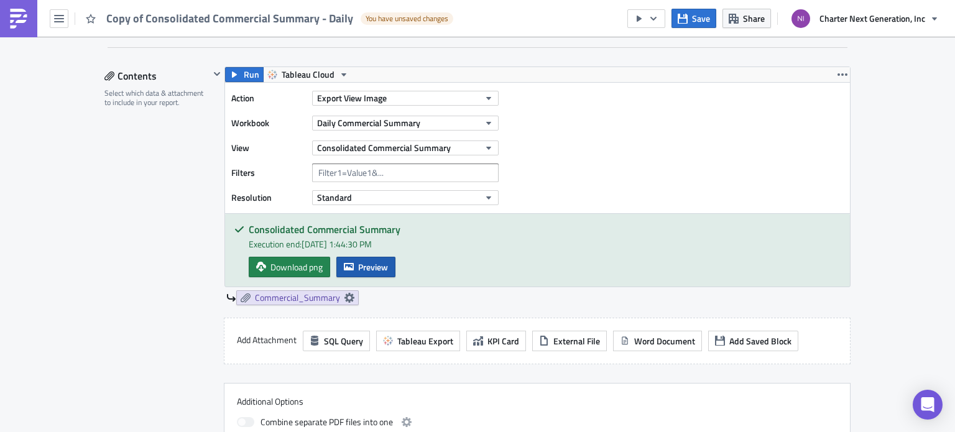
click at [353, 261] on button "Preview" at bounding box center [365, 267] width 59 height 21
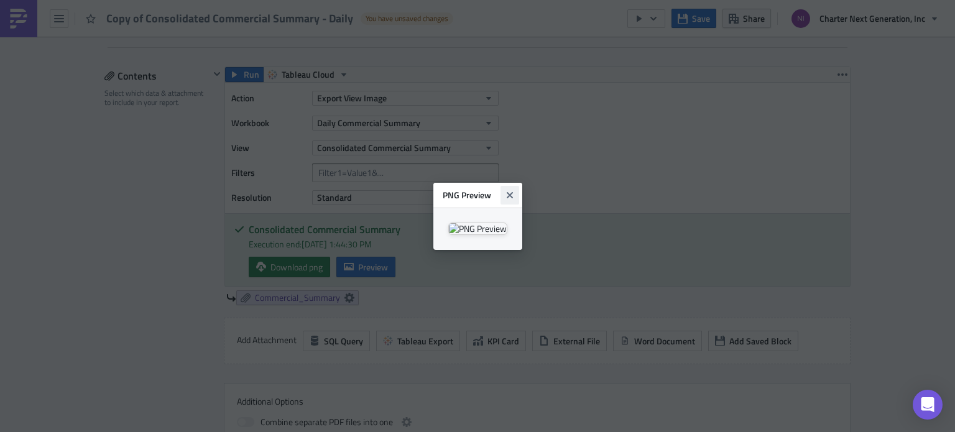
click at [512, 192] on icon "Close" at bounding box center [509, 195] width 6 height 6
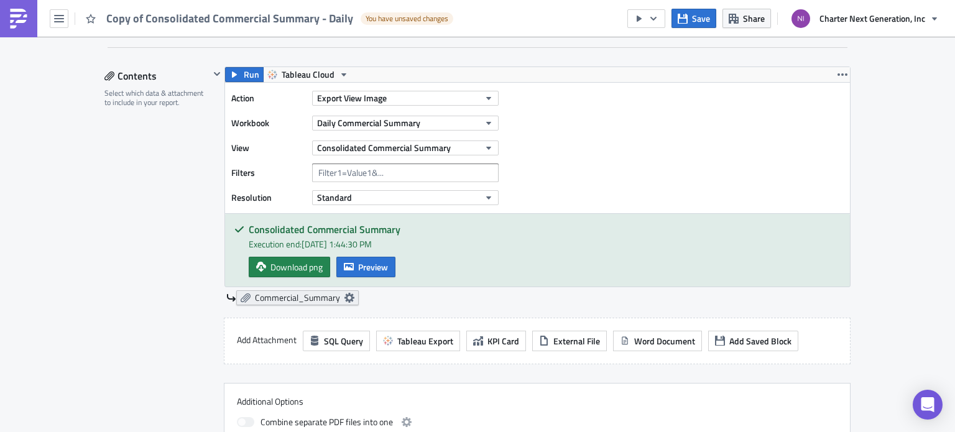
click at [345, 297] on icon at bounding box center [350, 298] width 10 height 10
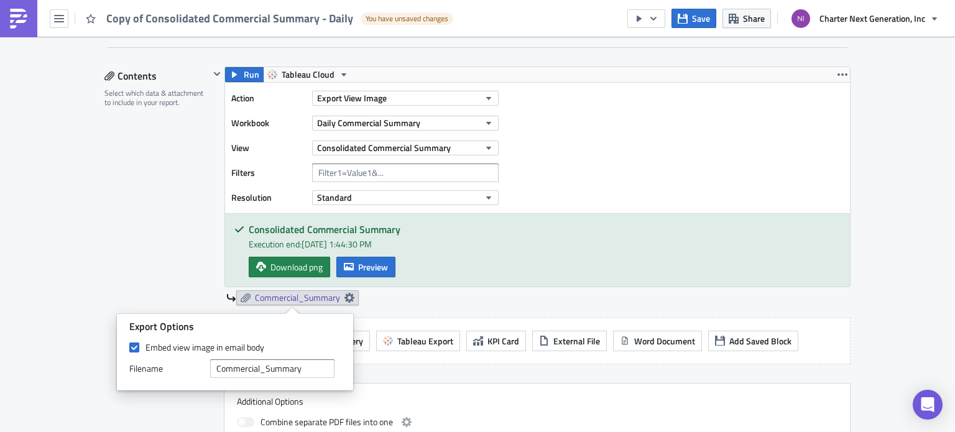
click at [157, 230] on div "Contents Select which data & attachment to include in your report." at bounding box center [156, 269] width 105 height 404
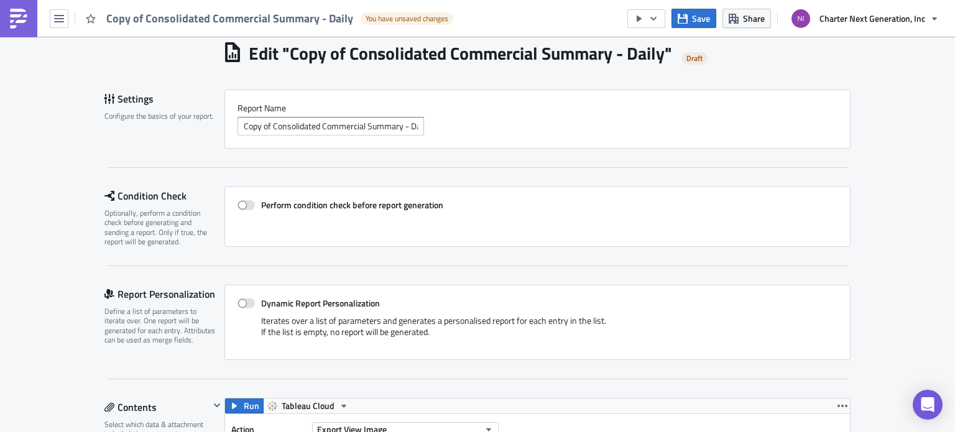
scroll to position [41, 0]
click at [654, 14] on icon "button" at bounding box center [654, 19] width 10 height 10
click at [684, 44] on div "Send Just to Me" at bounding box center [684, 49] width 97 height 12
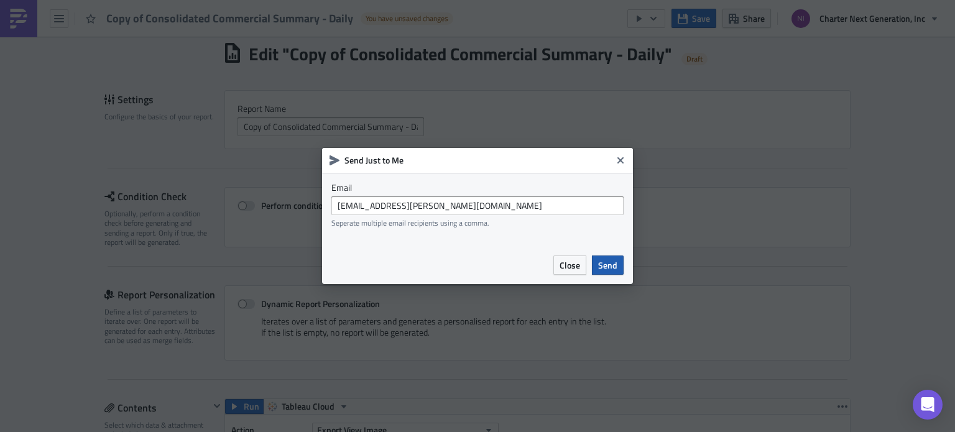
click at [608, 268] on span "Send" at bounding box center [607, 265] width 19 height 13
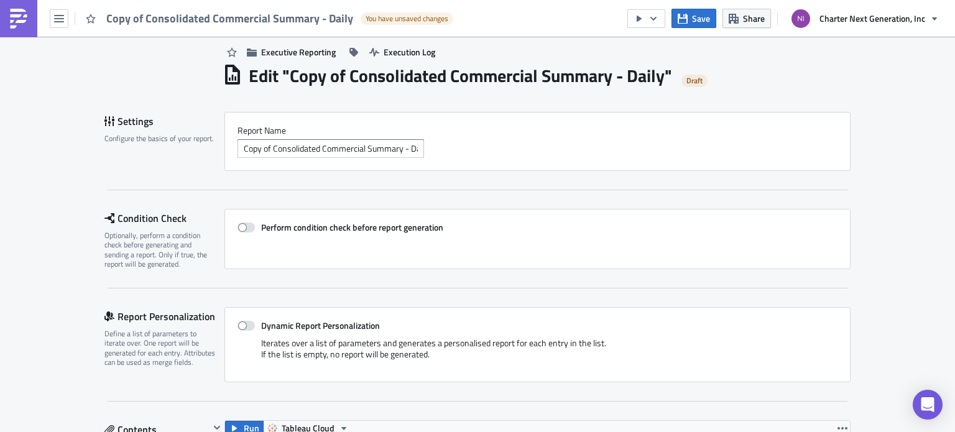
scroll to position [0, 0]
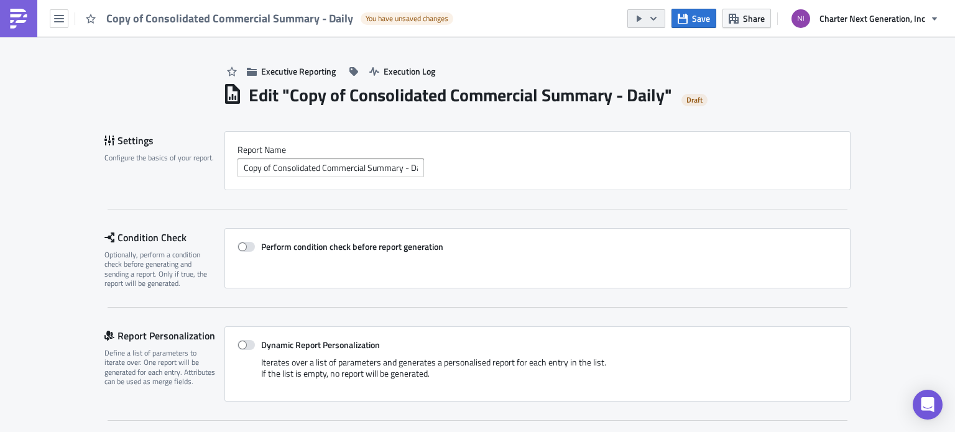
click at [657, 23] on icon "button" at bounding box center [654, 19] width 10 height 10
click at [684, 63] on div "Run Report" at bounding box center [684, 68] width 97 height 12
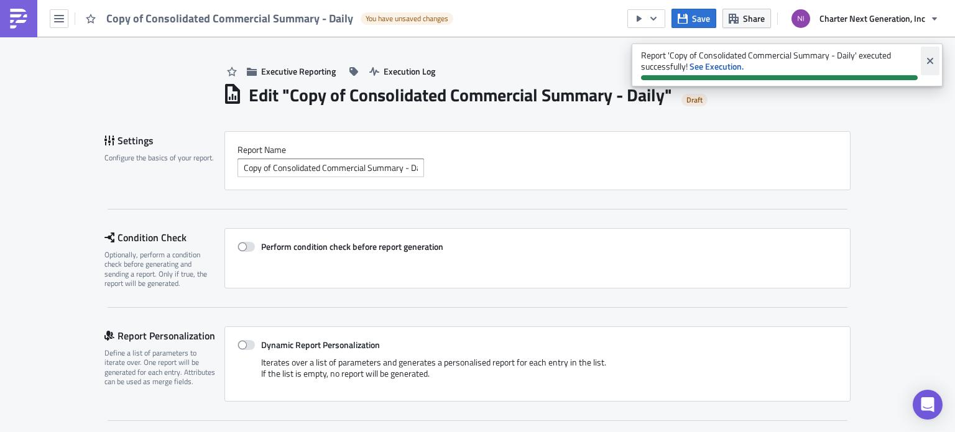
click at [928, 65] on icon "Close" at bounding box center [930, 61] width 10 height 10
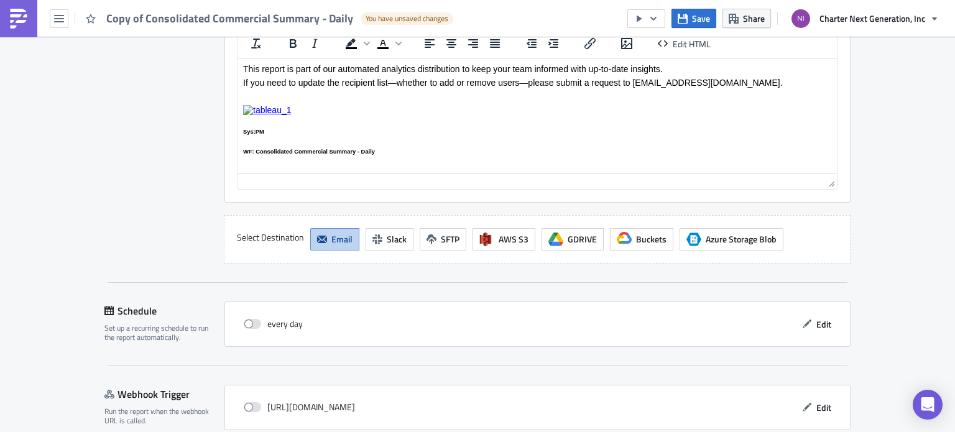
scroll to position [1223, 0]
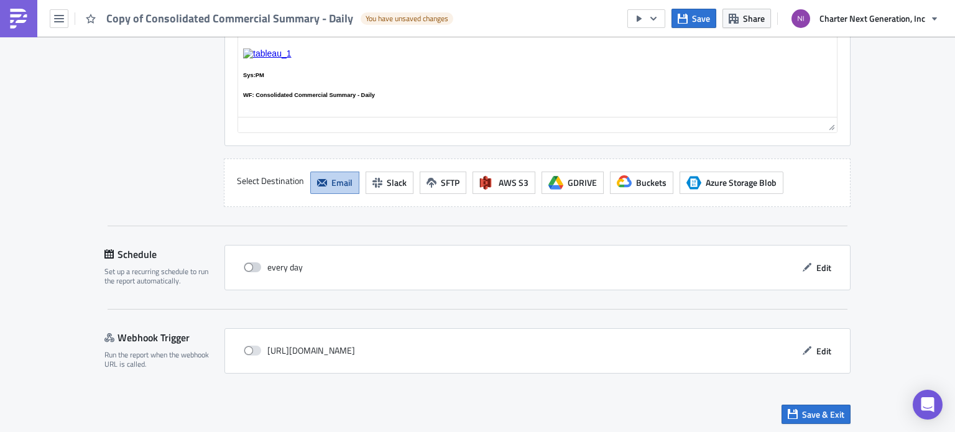
click at [244, 265] on span at bounding box center [252, 267] width 17 height 10
click at [246, 265] on input "checkbox" at bounding box center [250, 268] width 8 height 8
checkbox input "true"
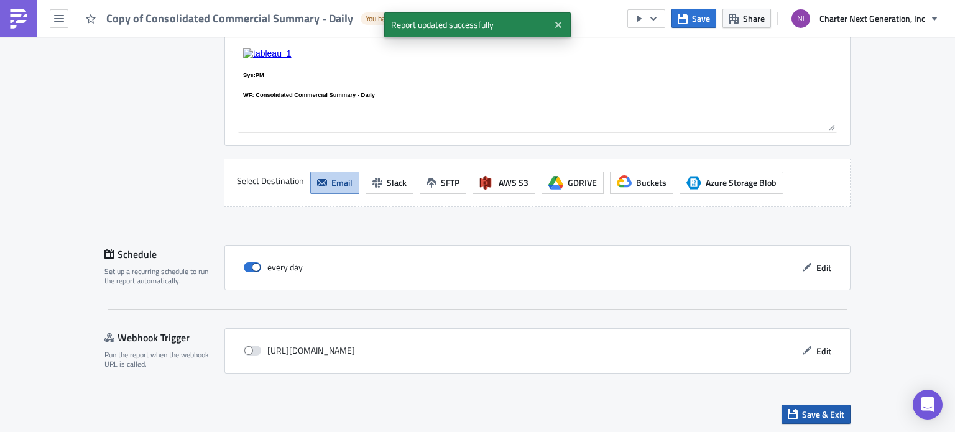
click at [804, 415] on span "Save & Exit" at bounding box center [823, 414] width 42 height 13
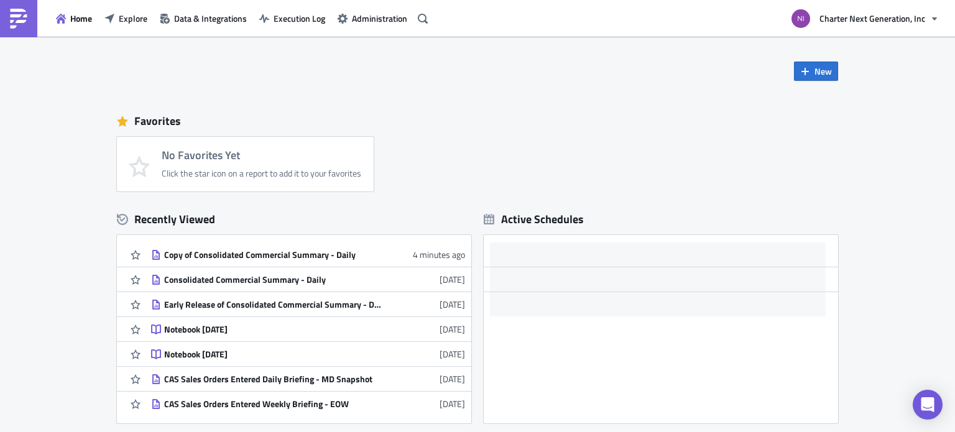
click at [366, 30] on div "Home Explore Data & Integrations Execution Log Administration" at bounding box center [216, 18] width 432 height 37
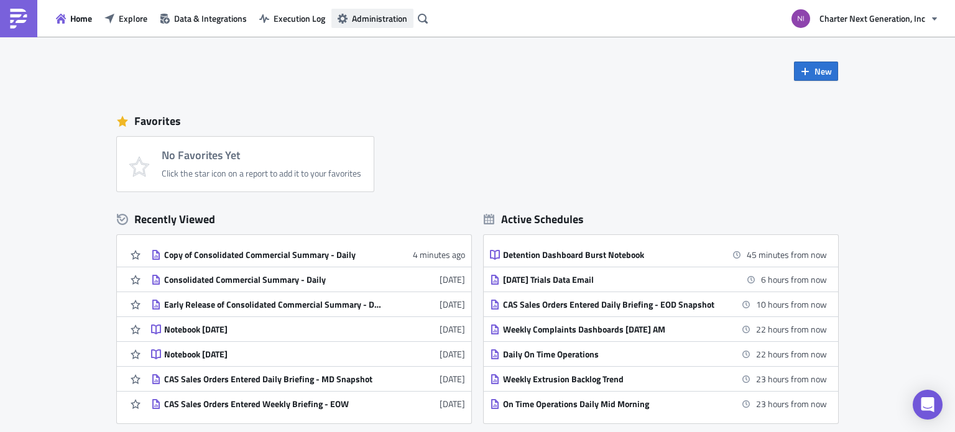
click at [367, 27] on button "Administration" at bounding box center [372, 18] width 82 height 19
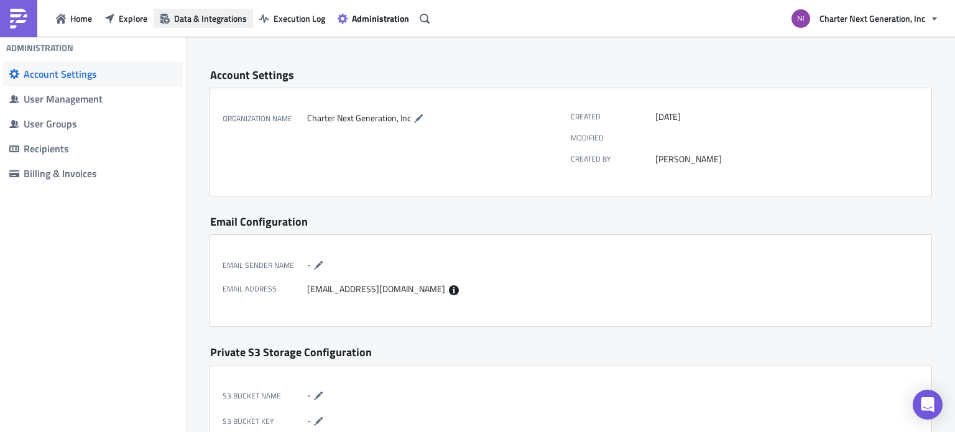
click at [192, 24] on span "Data & Integrations" at bounding box center [210, 18] width 73 height 13
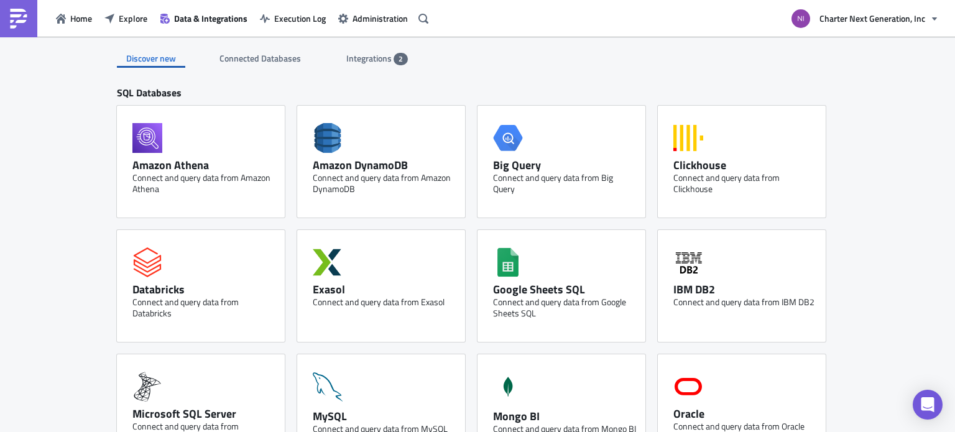
click at [296, 57] on span "Connected Databases" at bounding box center [261, 58] width 83 height 13
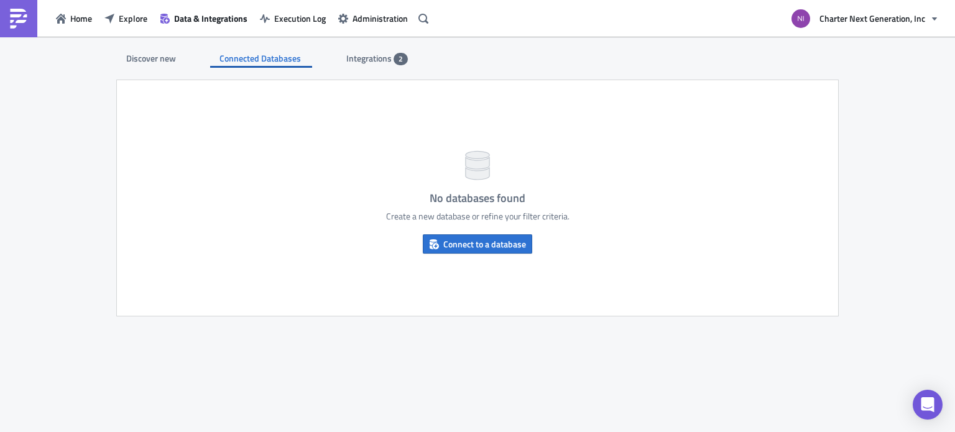
click at [346, 55] on span "Integrations" at bounding box center [369, 58] width 47 height 13
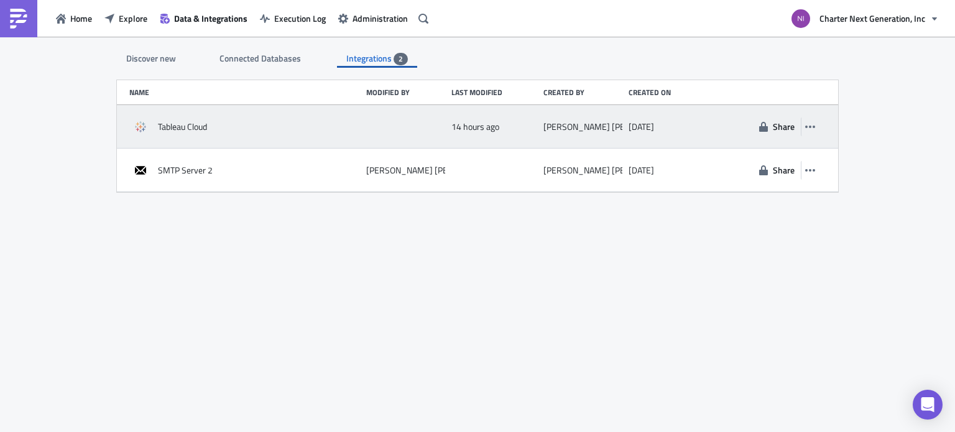
click at [222, 125] on div "Tableau Cloud" at bounding box center [244, 127] width 231 height 22
click at [192, 125] on span "Tableau Cloud" at bounding box center [182, 126] width 49 height 11
click at [813, 125] on icon "button" at bounding box center [810, 127] width 10 height 10
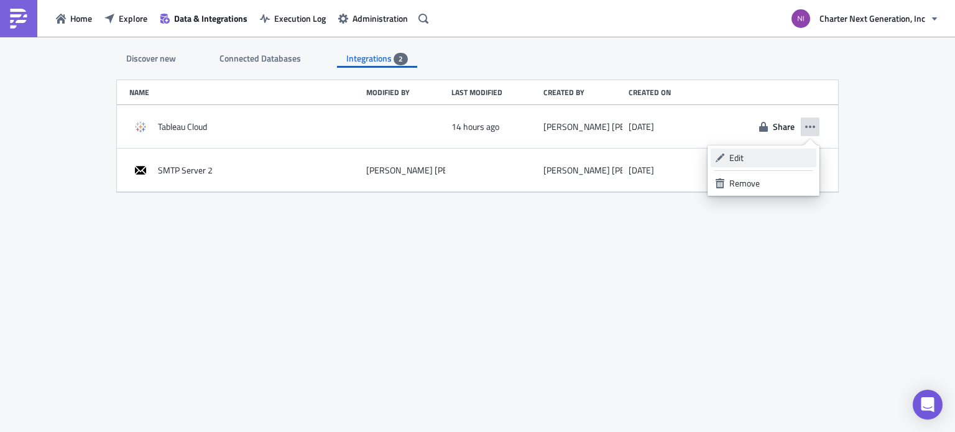
click at [742, 159] on div "Edit" at bounding box center [771, 158] width 83 height 12
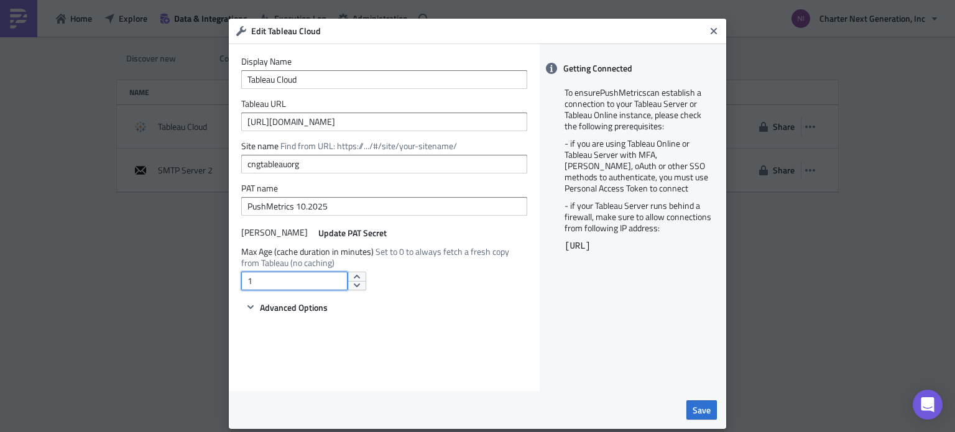
drag, startPoint x: 214, startPoint y: 294, endPoint x: 194, endPoint y: 295, distance: 20.0
click at [198, 295] on div "Edit Tableau Cloud Display Name Tableau Cloud Tableau URL [URL][DOMAIN_NAME] Si…" at bounding box center [477, 216] width 955 height 432
type input "0"
click at [371, 362] on div "Display Name Tableau Cloud Tableau URL [URL][DOMAIN_NAME] Site name Find from U…" at bounding box center [384, 218] width 311 height 348
click at [295, 310] on span "Advanced Options" at bounding box center [294, 307] width 68 height 13
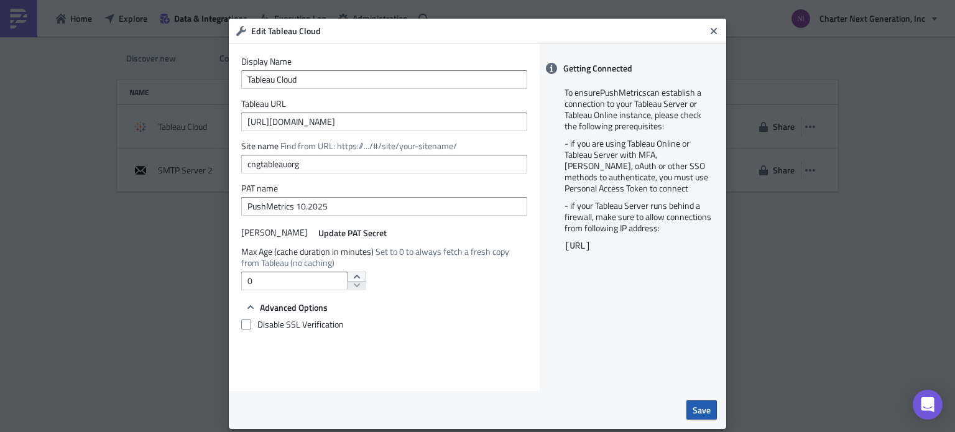
click at [697, 412] on span "Save" at bounding box center [702, 410] width 18 height 13
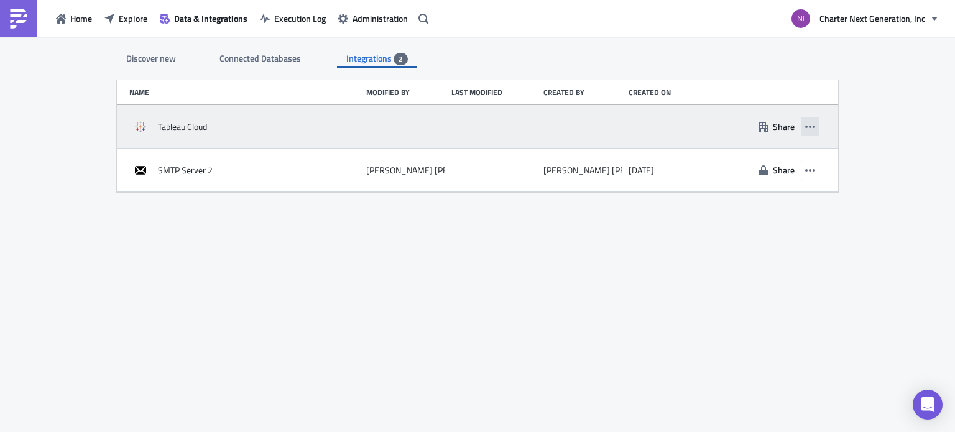
click at [813, 122] on icon "button" at bounding box center [810, 127] width 10 height 10
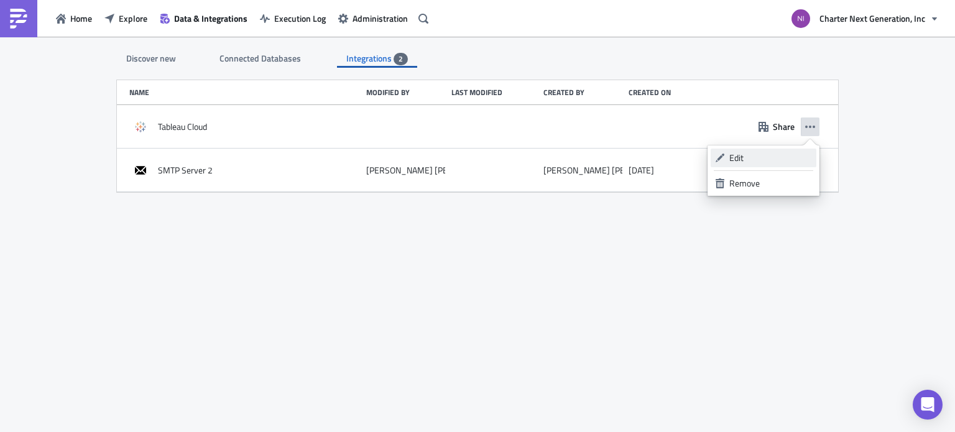
click at [782, 161] on div "Edit" at bounding box center [771, 158] width 83 height 12
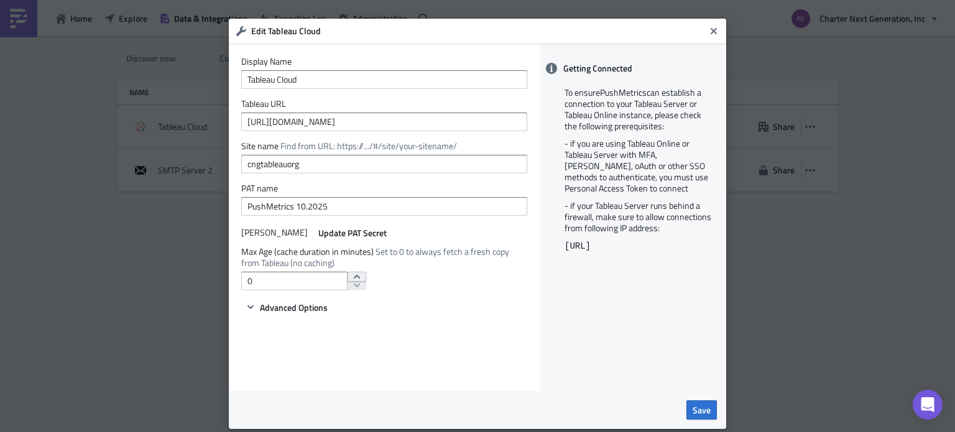
type input "1"
click at [354, 276] on icon "increment" at bounding box center [357, 277] width 6 height 4
click at [260, 309] on span "Advanced Options" at bounding box center [294, 307] width 68 height 13
click at [699, 410] on span "Save" at bounding box center [702, 410] width 18 height 13
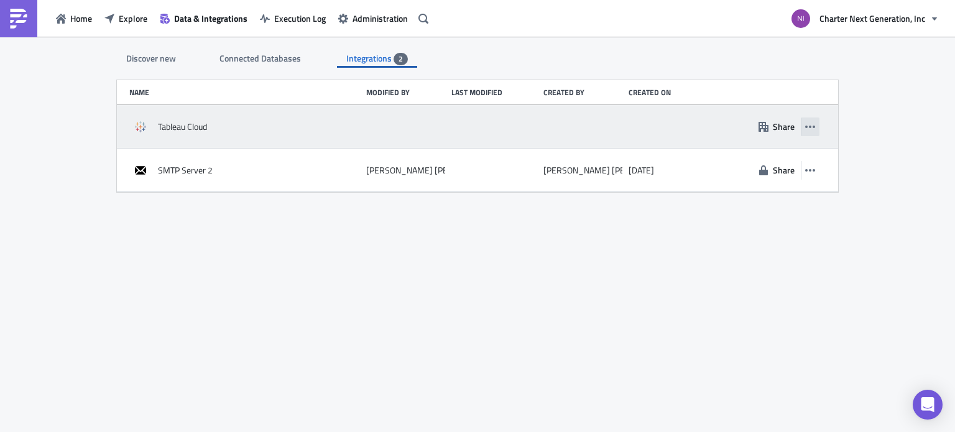
click at [810, 131] on button "button" at bounding box center [810, 127] width 19 height 19
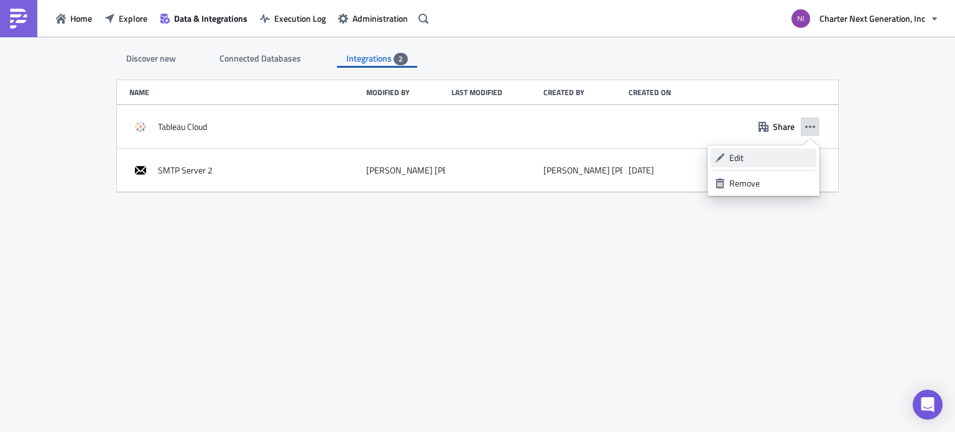
click at [788, 160] on div "Edit" at bounding box center [771, 158] width 83 height 12
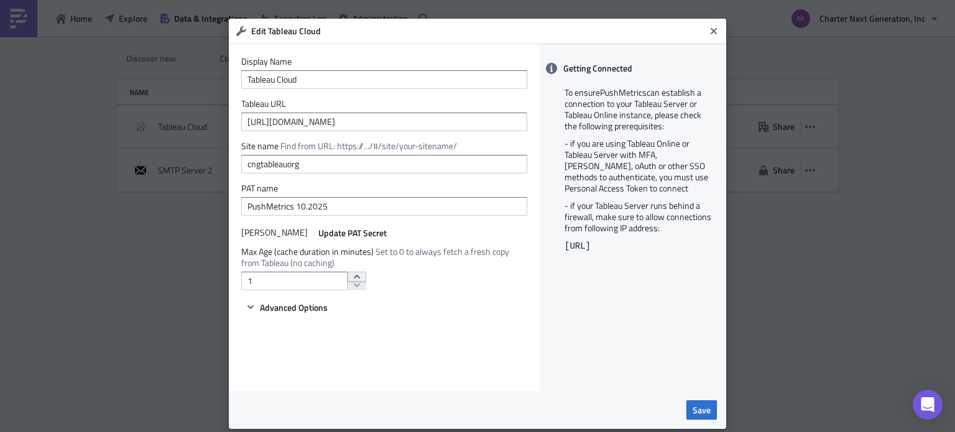
click at [352, 275] on icon "increment" at bounding box center [357, 277] width 10 height 10
type input "2"
click at [352, 275] on icon "increment" at bounding box center [357, 277] width 10 height 10
click at [698, 409] on span "Save" at bounding box center [702, 410] width 18 height 13
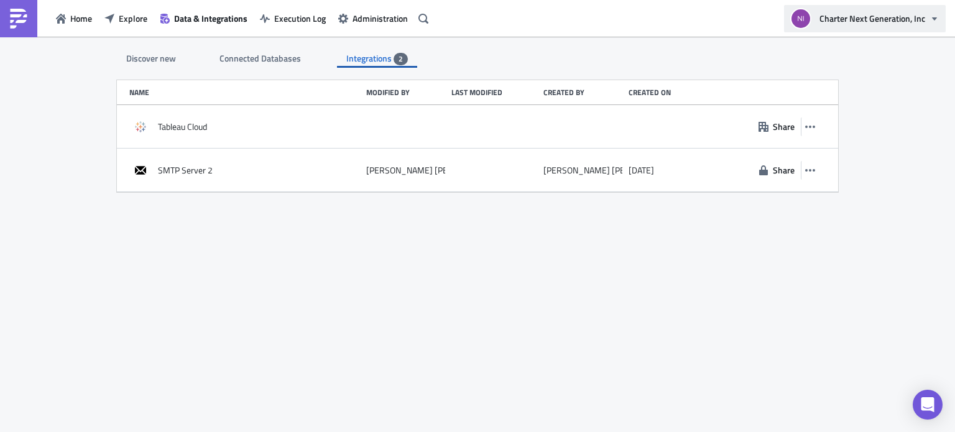
click at [909, 26] on button "Charter Next Generation, Inc" at bounding box center [865, 18] width 162 height 27
click at [34, 12] on link at bounding box center [18, 18] width 37 height 37
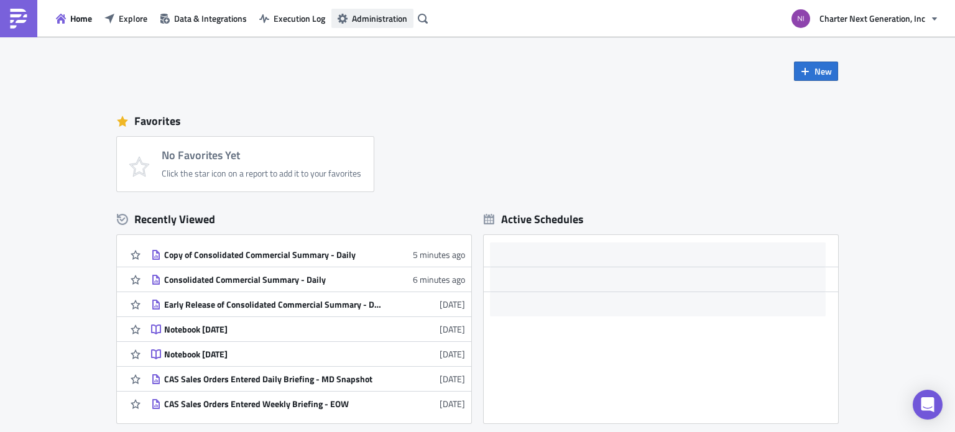
click at [332, 14] on button "Administration" at bounding box center [372, 18] width 82 height 19
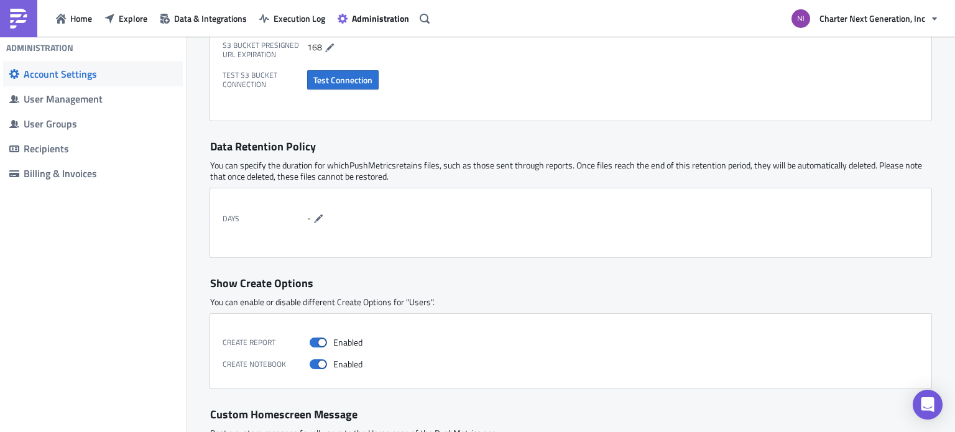
scroll to position [498, 0]
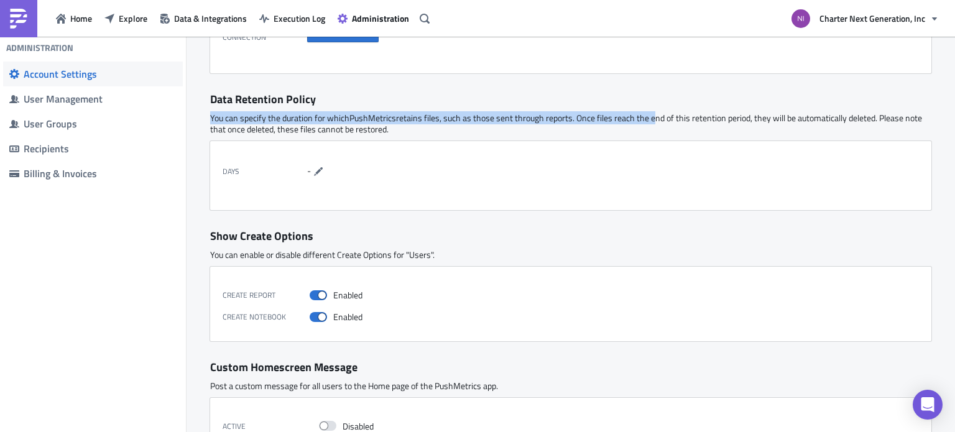
drag, startPoint x: 644, startPoint y: 124, endPoint x: 642, endPoint y: 106, distance: 17.6
click at [642, 106] on div "Account Settings Organization Name Charter Next Generation, Inc Created [DATE] …" at bounding box center [571, 7] width 746 height 937
click at [397, 124] on p "You can specify the duration for which PushMetrics retains files, such as those…" at bounding box center [570, 124] width 721 height 22
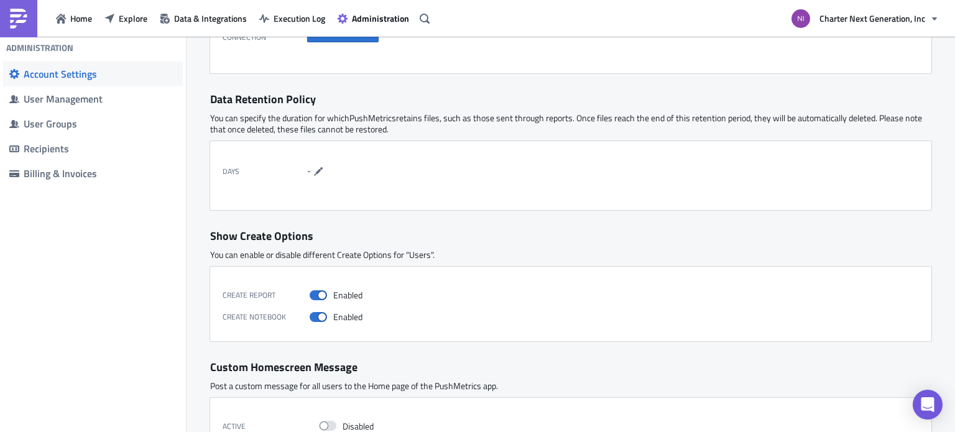
scroll to position [539, 0]
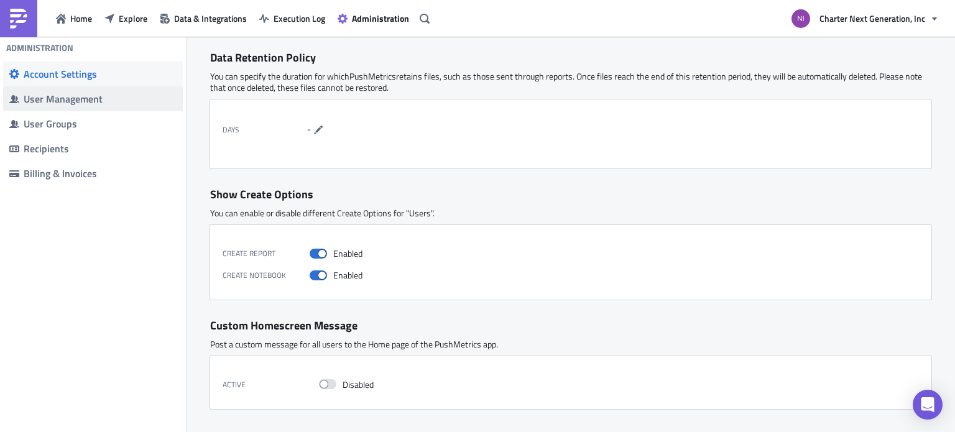
click at [122, 95] on div "User Management" at bounding box center [100, 99] width 153 height 12
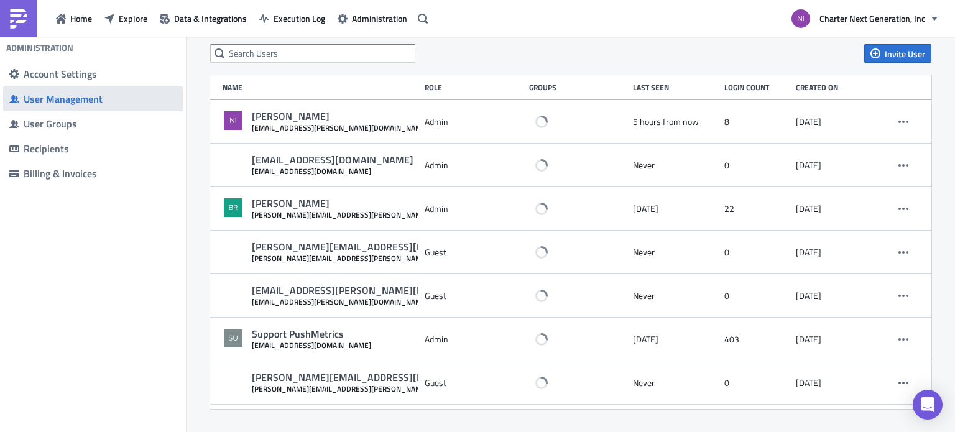
scroll to position [17, 0]
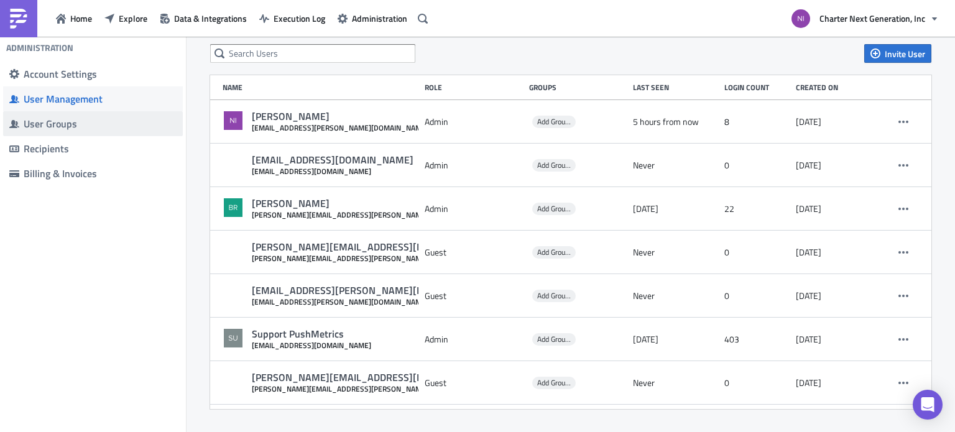
click at [69, 116] on span "User Groups" at bounding box center [93, 123] width 180 height 25
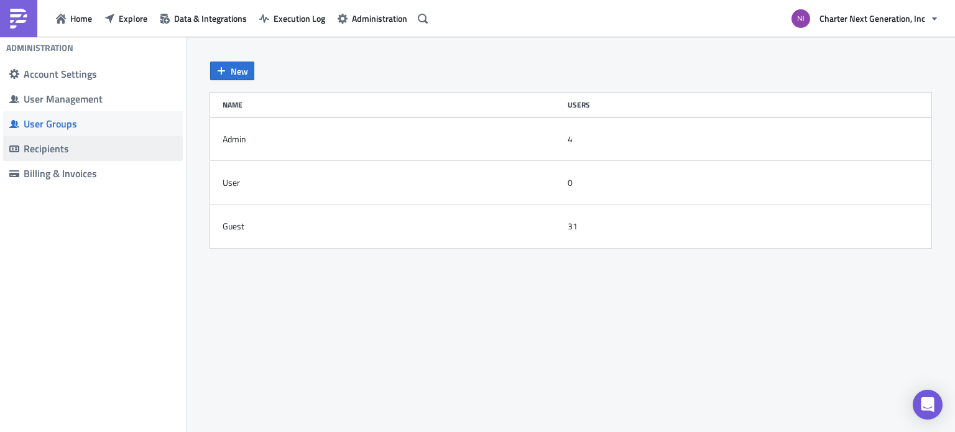
click at [65, 141] on span "Recipients" at bounding box center [93, 148] width 180 height 25
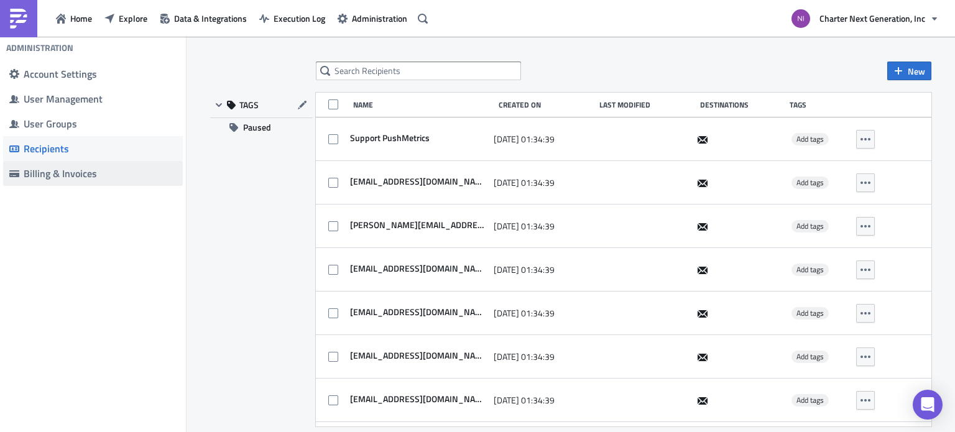
click at [65, 176] on div "Billing & Invoices" at bounding box center [100, 173] width 153 height 12
click at [212, 12] on span "Data & Integrations" at bounding box center [210, 18] width 73 height 13
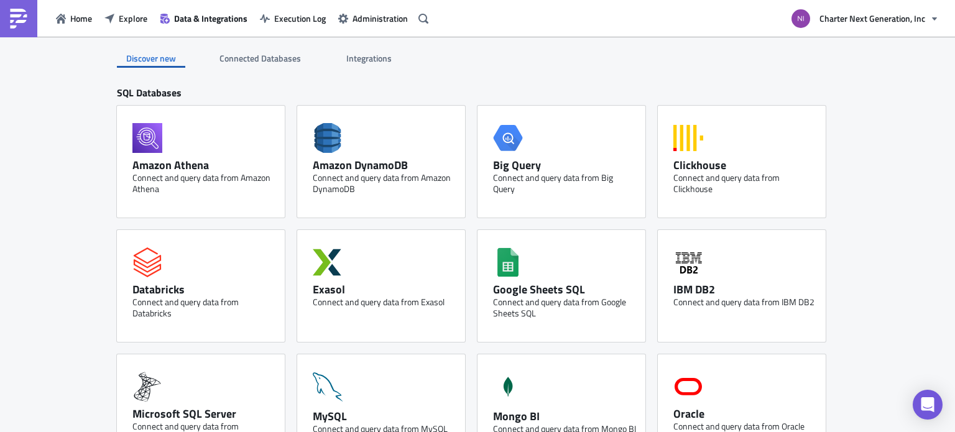
click at [380, 58] on span "Integrations" at bounding box center [369, 58] width 47 height 13
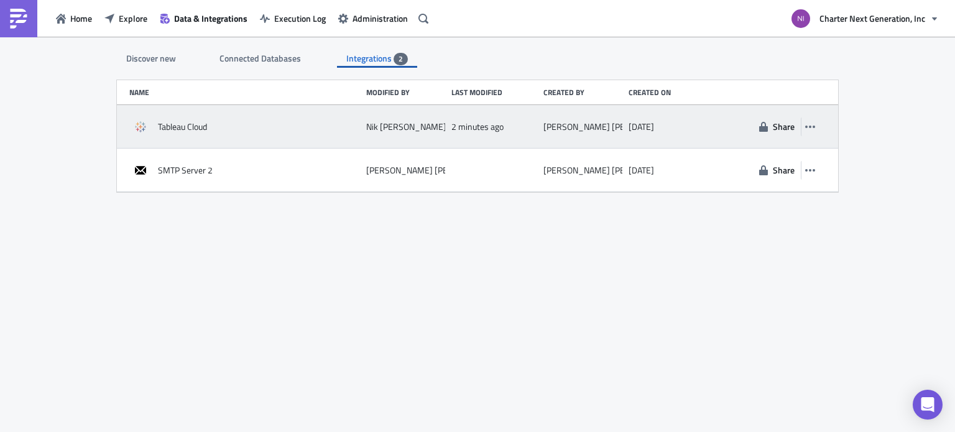
click at [384, 119] on div "Nik Chaphalkar" at bounding box center [405, 127] width 79 height 22
click at [810, 130] on icon "button" at bounding box center [810, 127] width 10 height 10
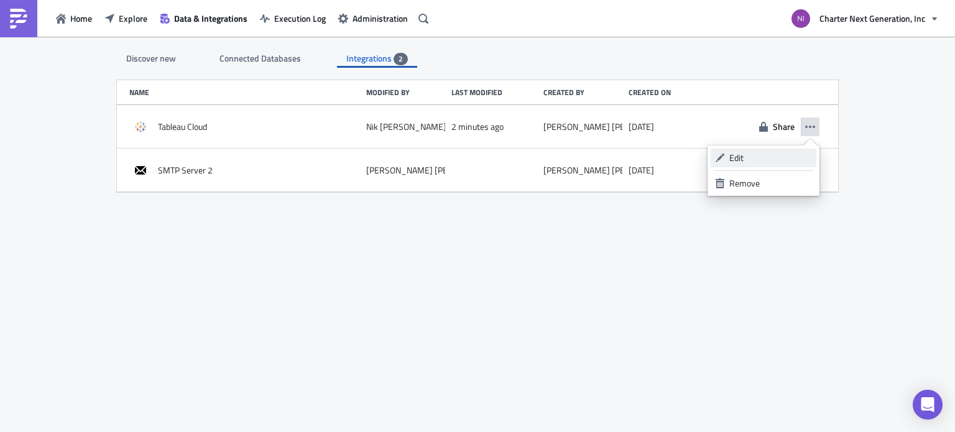
click at [769, 164] on link "Edit" at bounding box center [764, 158] width 106 height 19
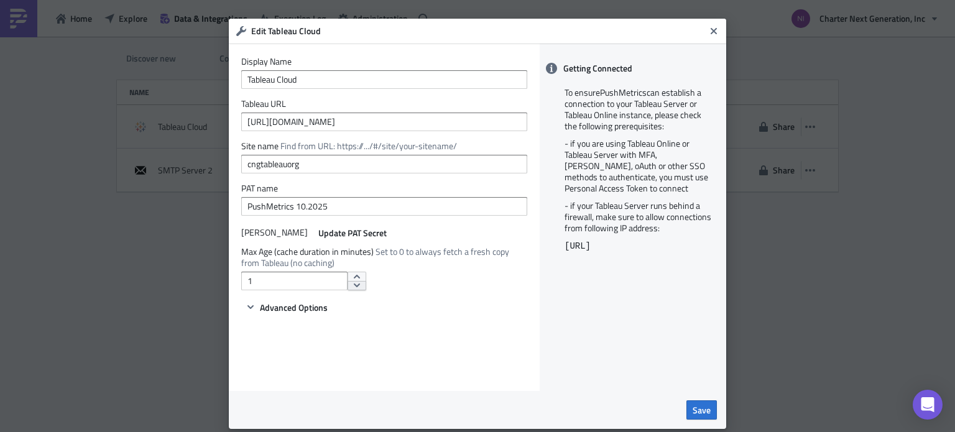
click at [354, 287] on icon "decrement" at bounding box center [357, 286] width 6 height 4
type input "0"
click at [693, 412] on span "Save" at bounding box center [702, 410] width 18 height 13
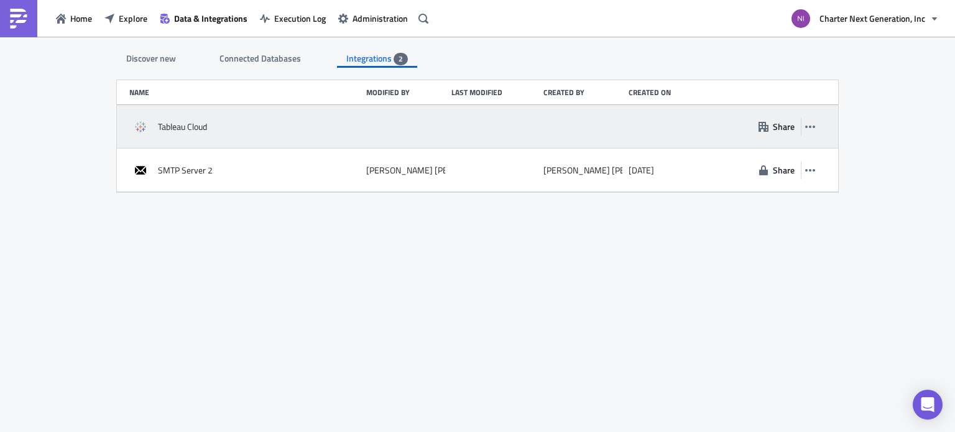
click at [346, 124] on div "Tableau Cloud" at bounding box center [244, 127] width 231 height 22
click at [812, 128] on icon "button" at bounding box center [810, 127] width 10 height 10
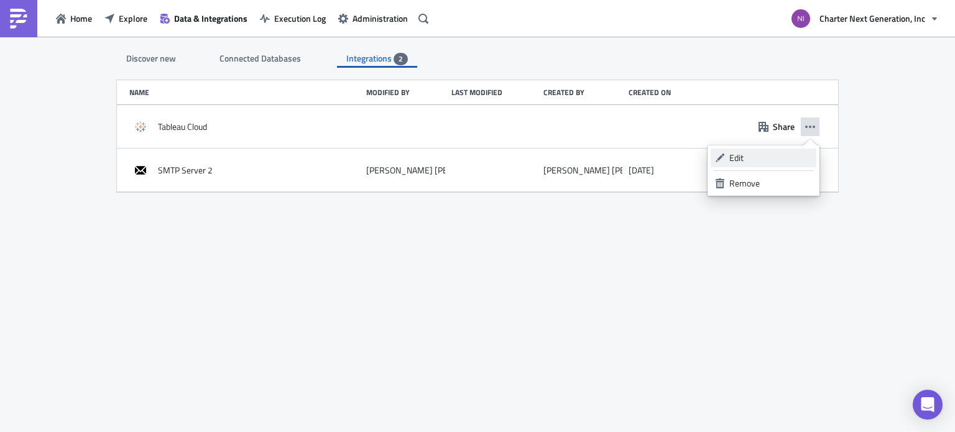
click at [790, 156] on div "Edit" at bounding box center [771, 158] width 83 height 12
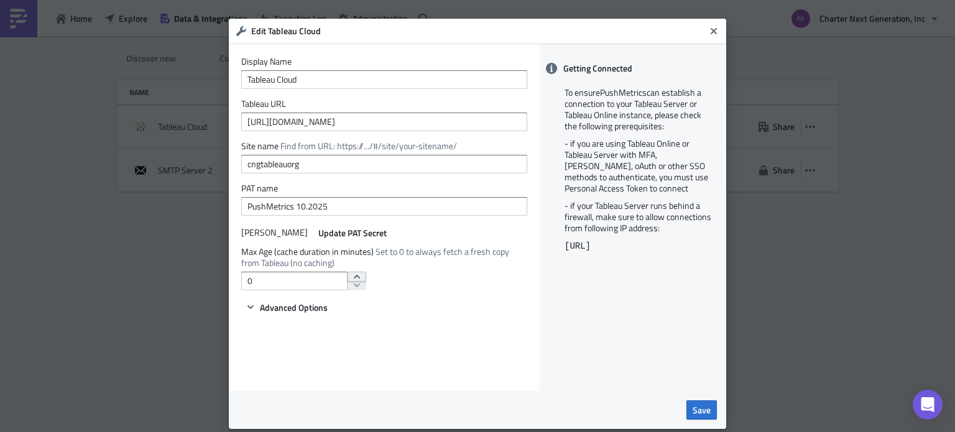
type input "1"
click at [352, 279] on icon "increment" at bounding box center [357, 277] width 10 height 10
click at [707, 407] on button "Save" at bounding box center [702, 410] width 30 height 19
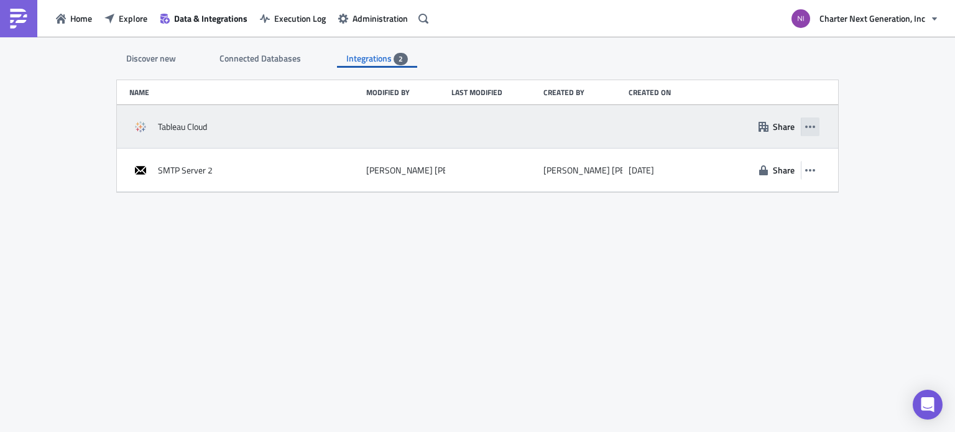
click at [815, 126] on icon "button" at bounding box center [810, 127] width 10 height 2
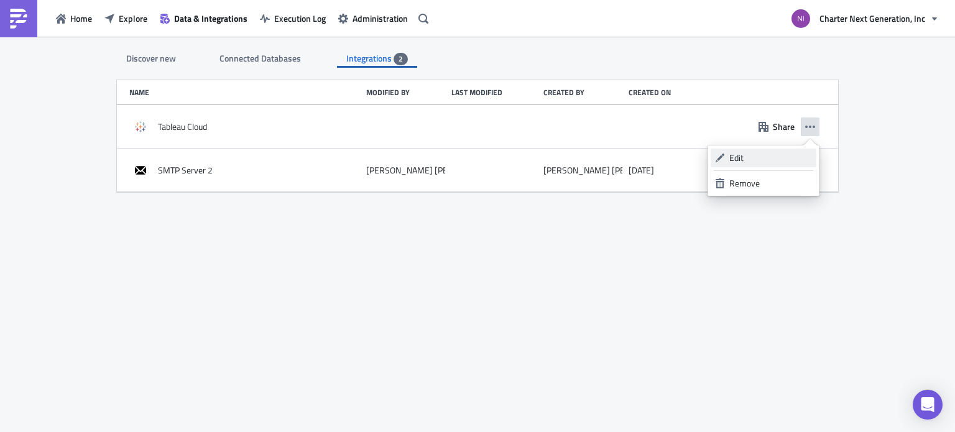
click at [761, 159] on div "Edit" at bounding box center [771, 158] width 83 height 12
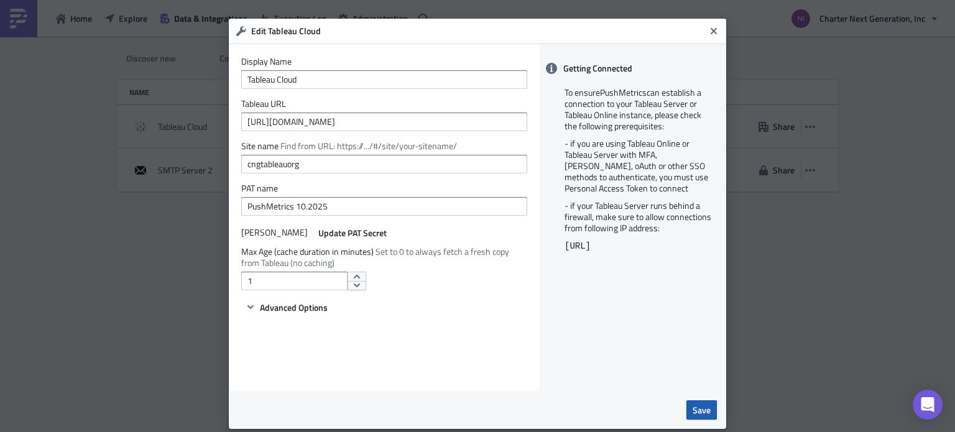
click at [698, 414] on span "Save" at bounding box center [702, 410] width 18 height 13
